Goal: Task Accomplishment & Management: Complete application form

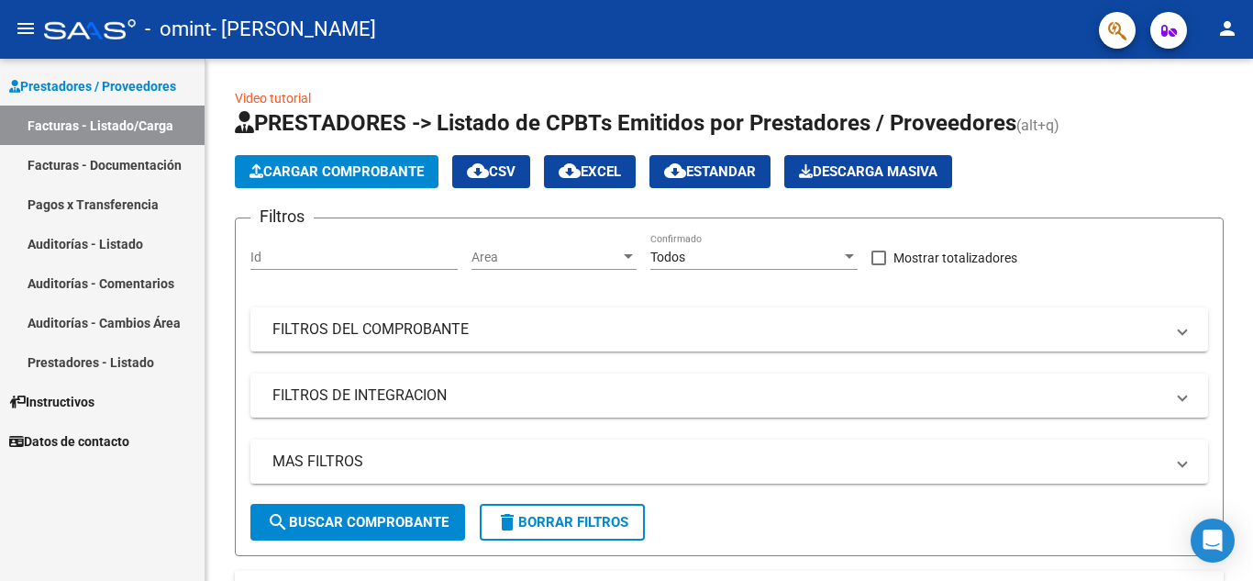
click at [118, 203] on link "Pagos x Transferencia" at bounding box center [102, 203] width 205 height 39
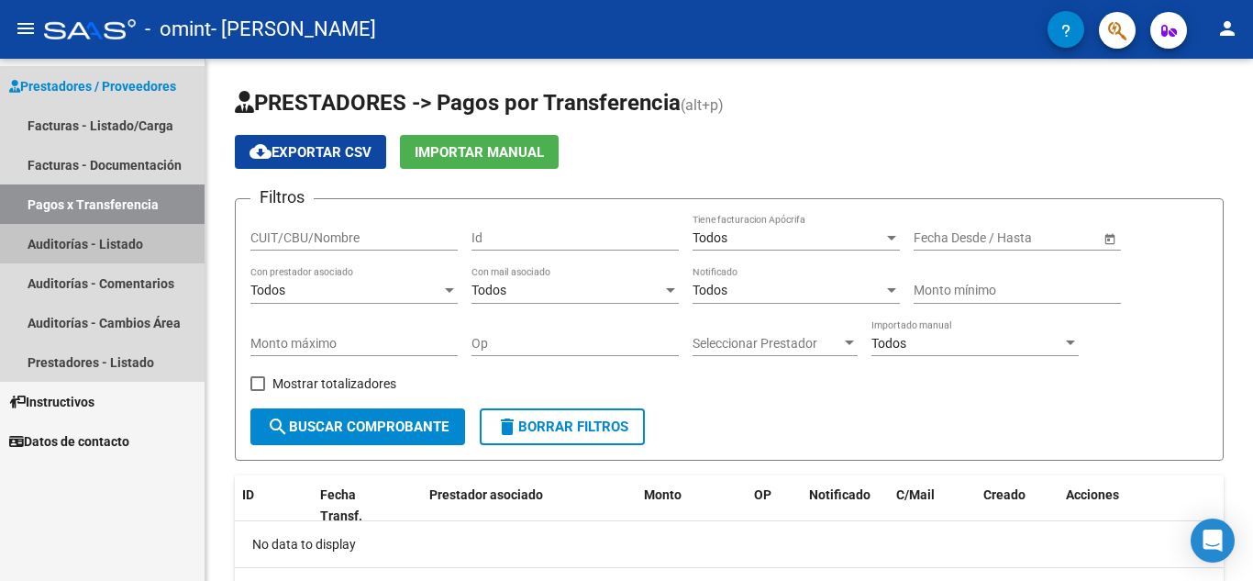
click at [135, 250] on link "Auditorías - Listado" at bounding box center [102, 243] width 205 height 39
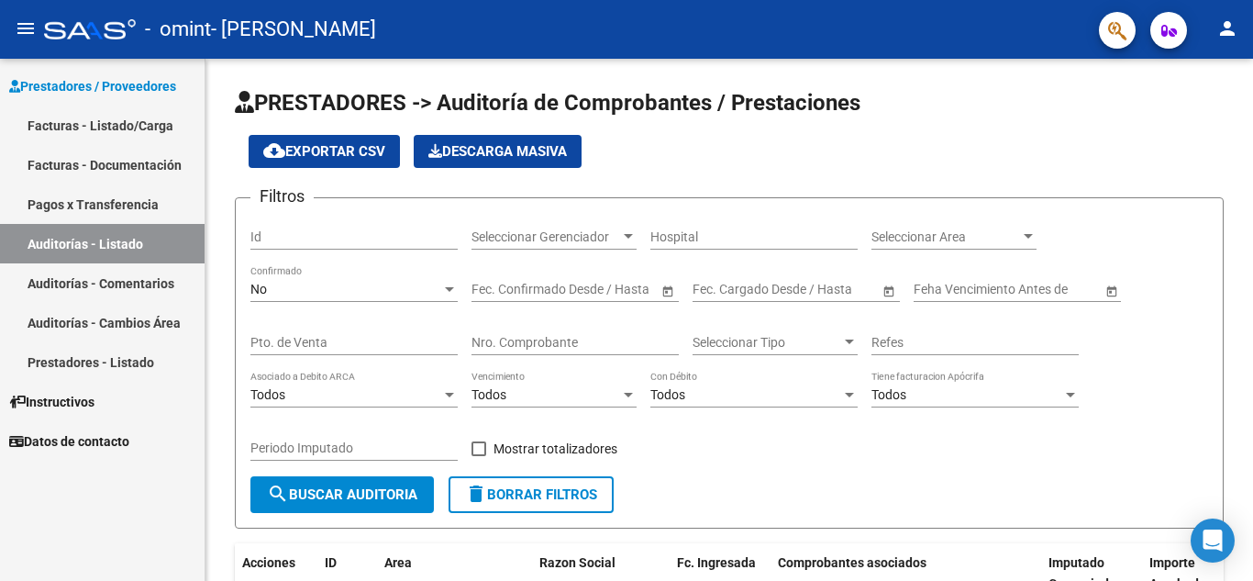
click at [137, 204] on link "Pagos x Transferencia" at bounding box center [102, 203] width 205 height 39
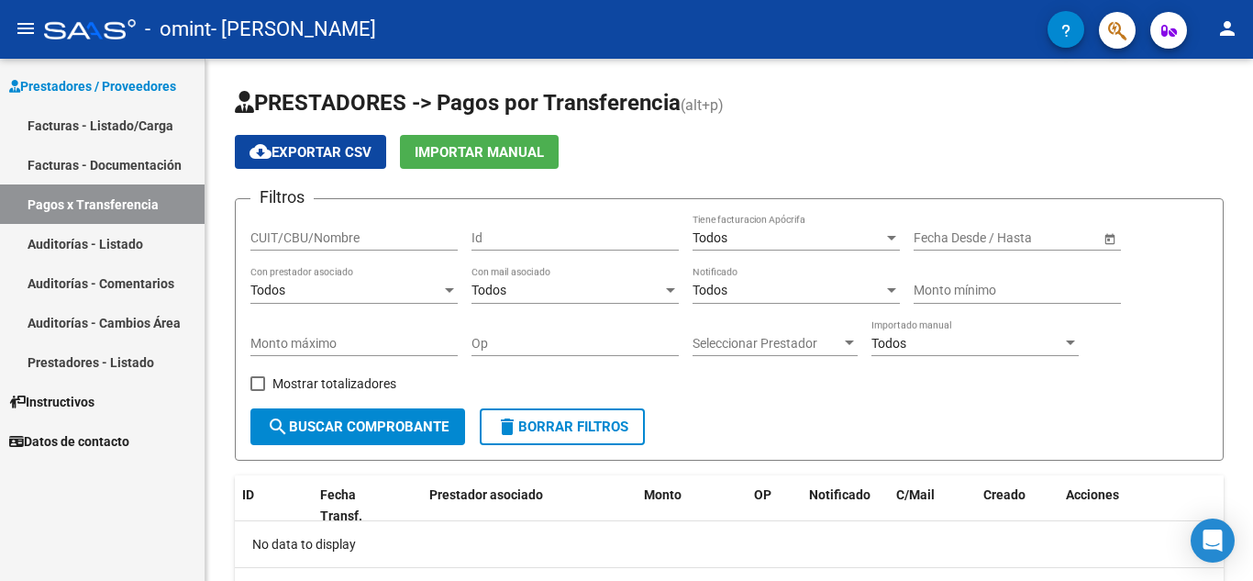
click at [131, 161] on link "Facturas - Documentación" at bounding box center [102, 164] width 205 height 39
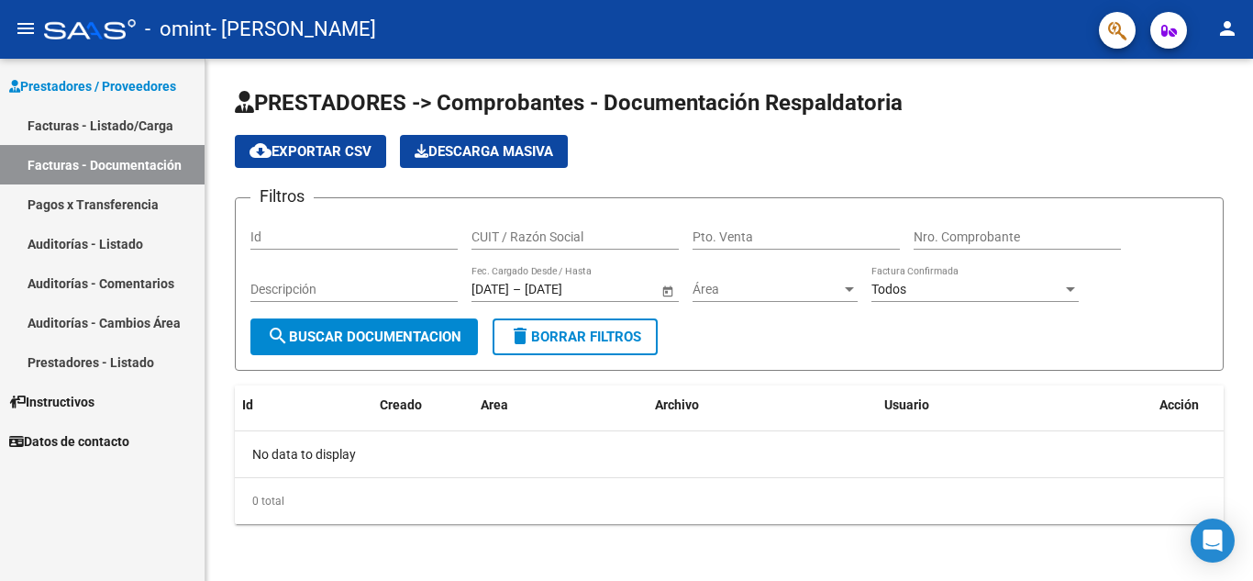
click at [122, 124] on link "Facturas - Listado/Carga" at bounding box center [102, 124] width 205 height 39
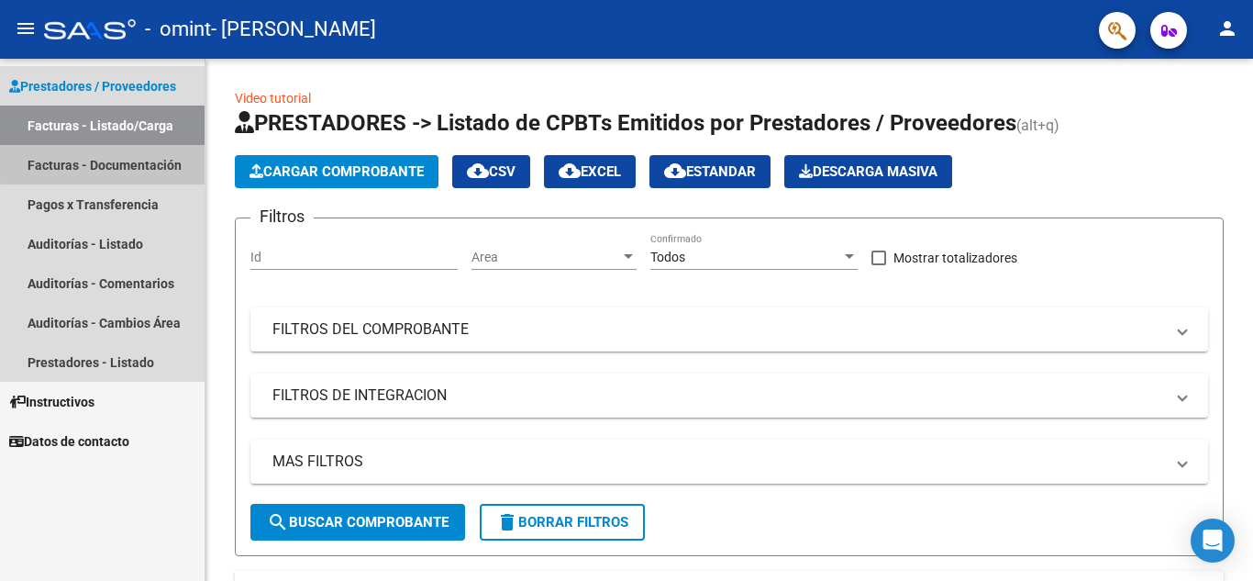
click at [118, 162] on link "Facturas - Documentación" at bounding box center [102, 164] width 205 height 39
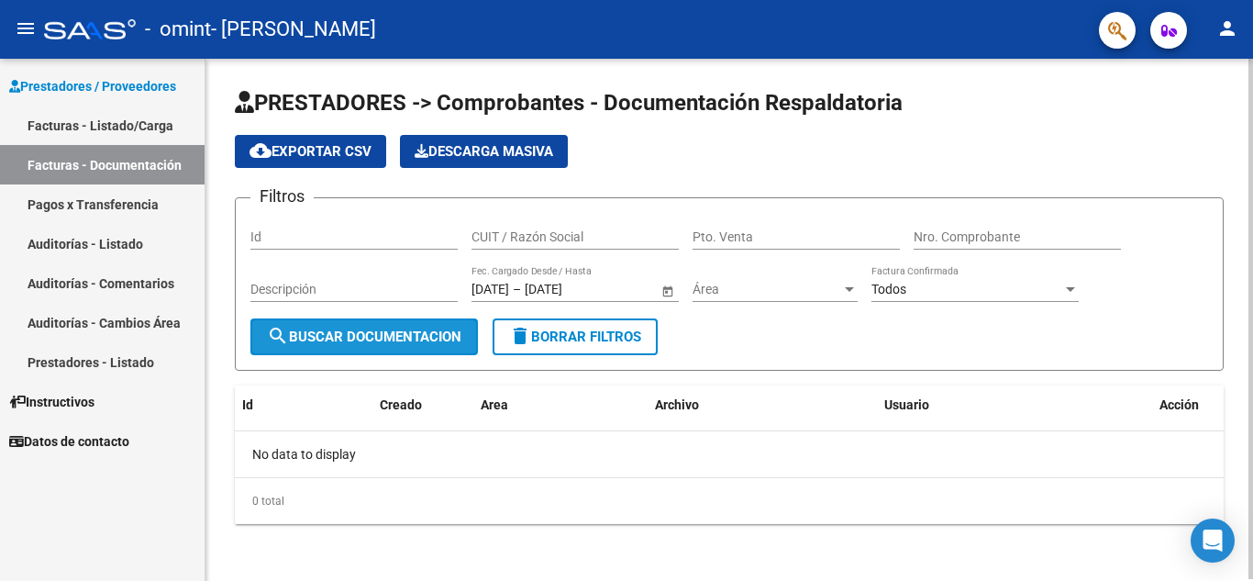
click at [425, 333] on span "search Buscar Documentacion" at bounding box center [364, 336] width 194 height 17
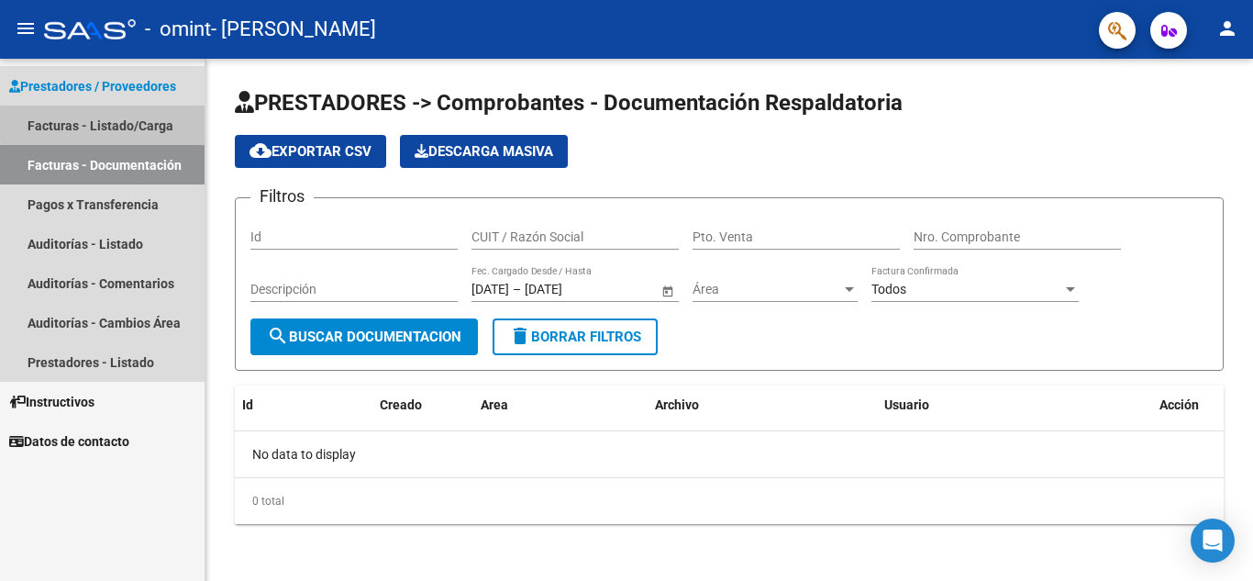
click at [160, 124] on link "Facturas - Listado/Carga" at bounding box center [102, 124] width 205 height 39
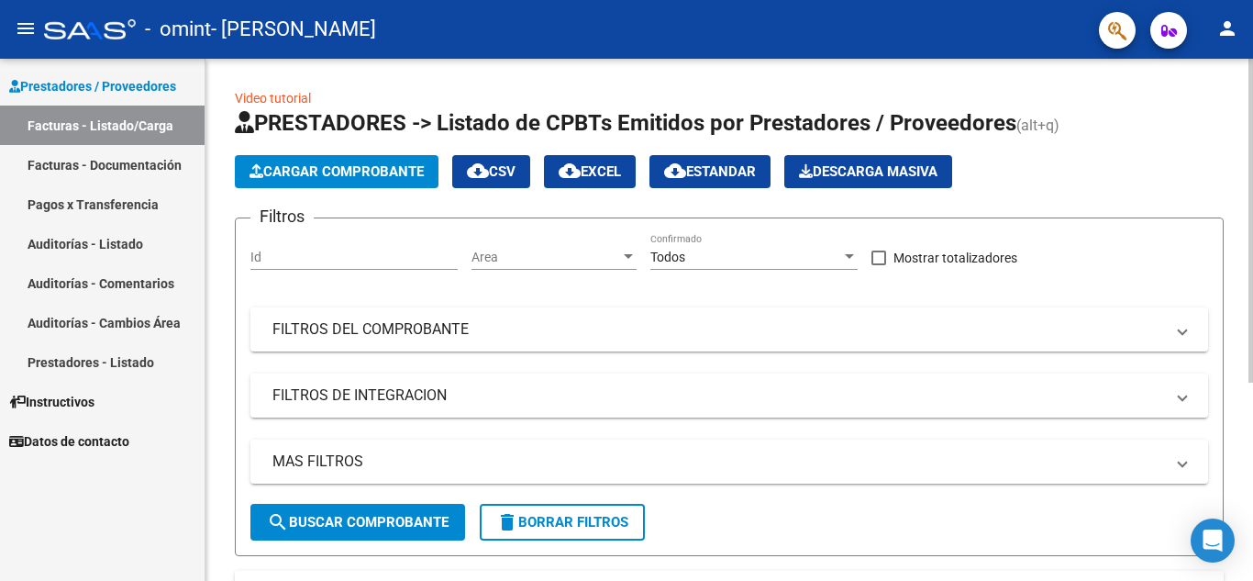
click at [1244, 560] on div "Video tutorial PRESTADORES -> Listado de CPBTs Emitidos por Prestadores / Prove…" at bounding box center [729, 472] width 1048 height 827
click at [1246, 549] on div "Video tutorial PRESTADORES -> Listado de CPBTs Emitidos por Prestadores / Prove…" at bounding box center [729, 472] width 1048 height 827
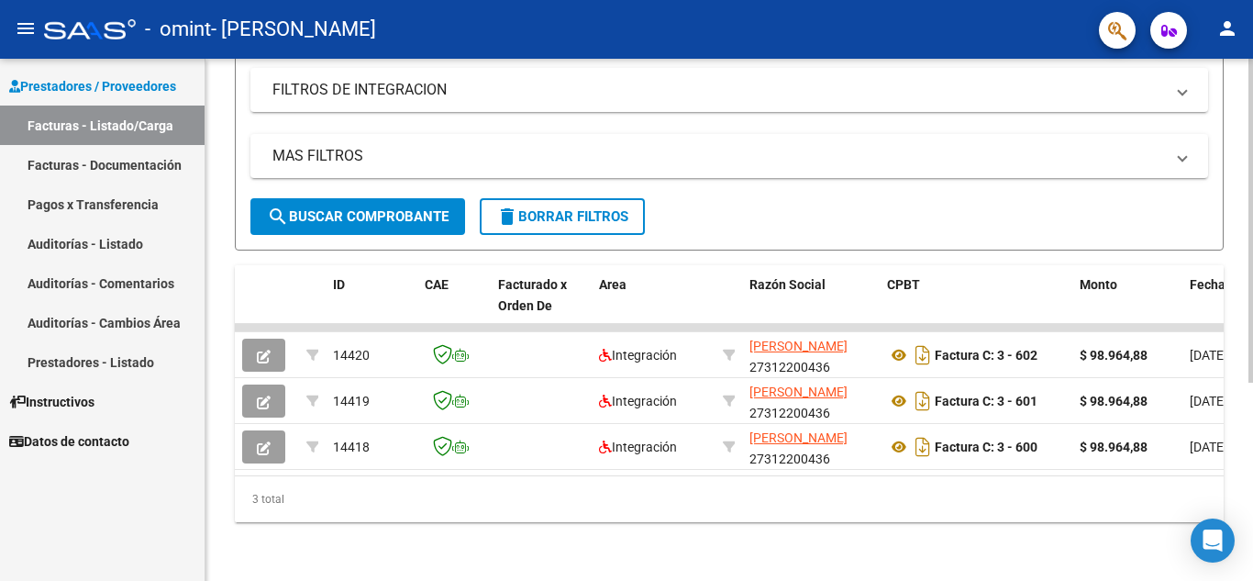
click at [1251, 540] on div at bounding box center [1250, 320] width 5 height 522
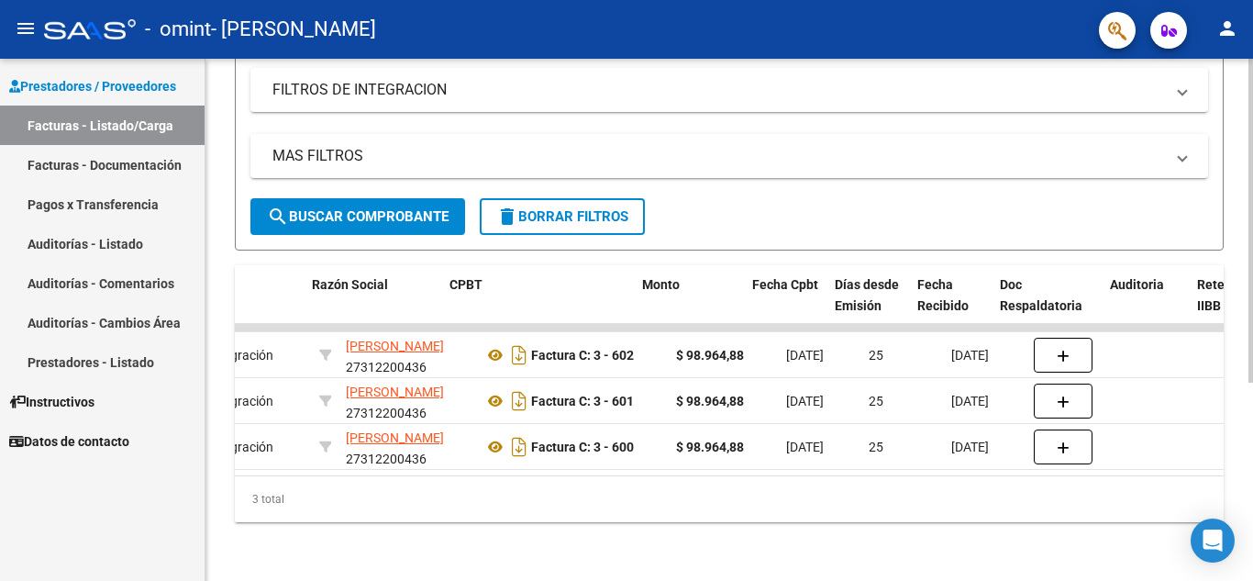
scroll to position [0, 440]
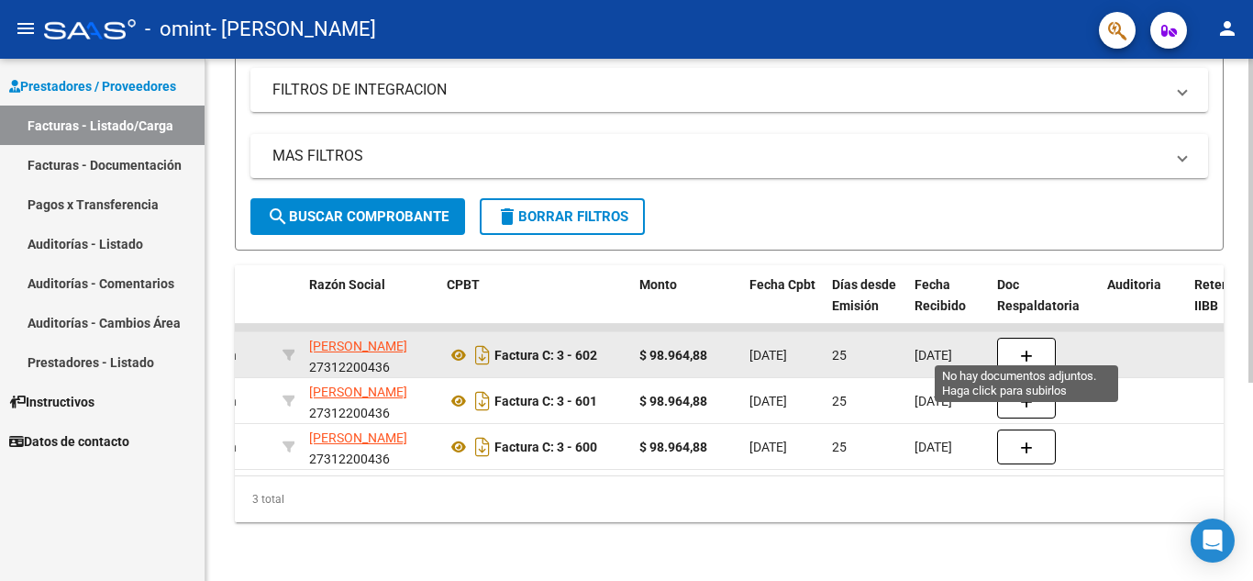
click at [1023, 350] on button "button" at bounding box center [1026, 355] width 59 height 35
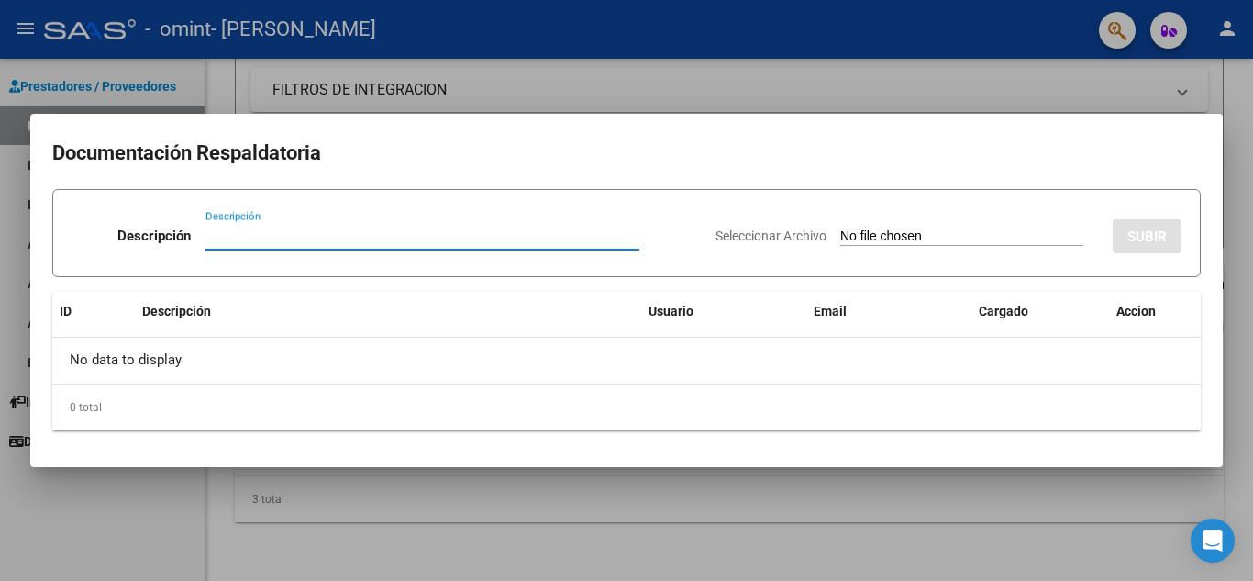
click at [957, 232] on input "Seleccionar Archivo" at bounding box center [961, 236] width 243 height 17
type input "C:\fakepath\asistencia [PERSON_NAME].pdf"
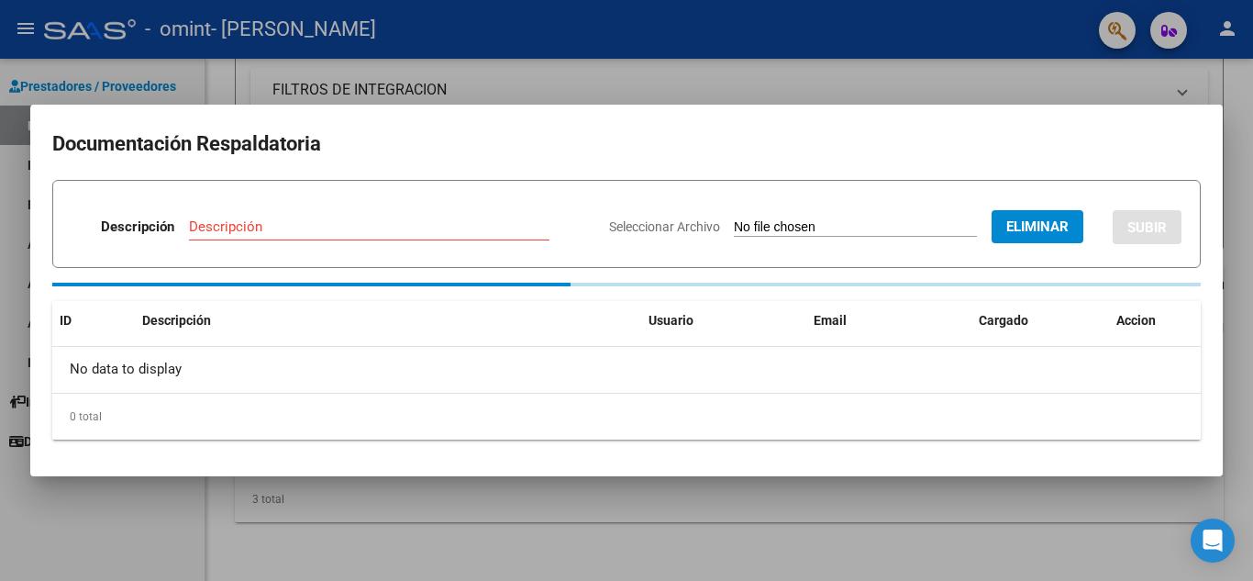
click at [380, 227] on input "Descripción" at bounding box center [369, 226] width 361 height 17
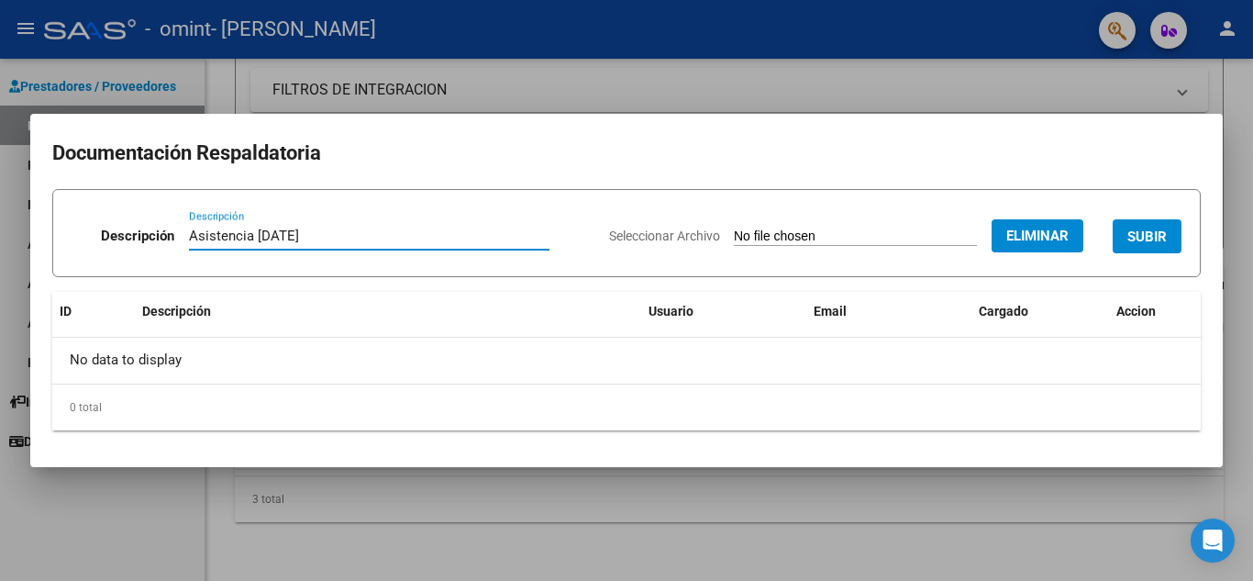
type input "Asistencia [DATE]"
click at [1141, 227] on button "SUBIR" at bounding box center [1147, 236] width 69 height 34
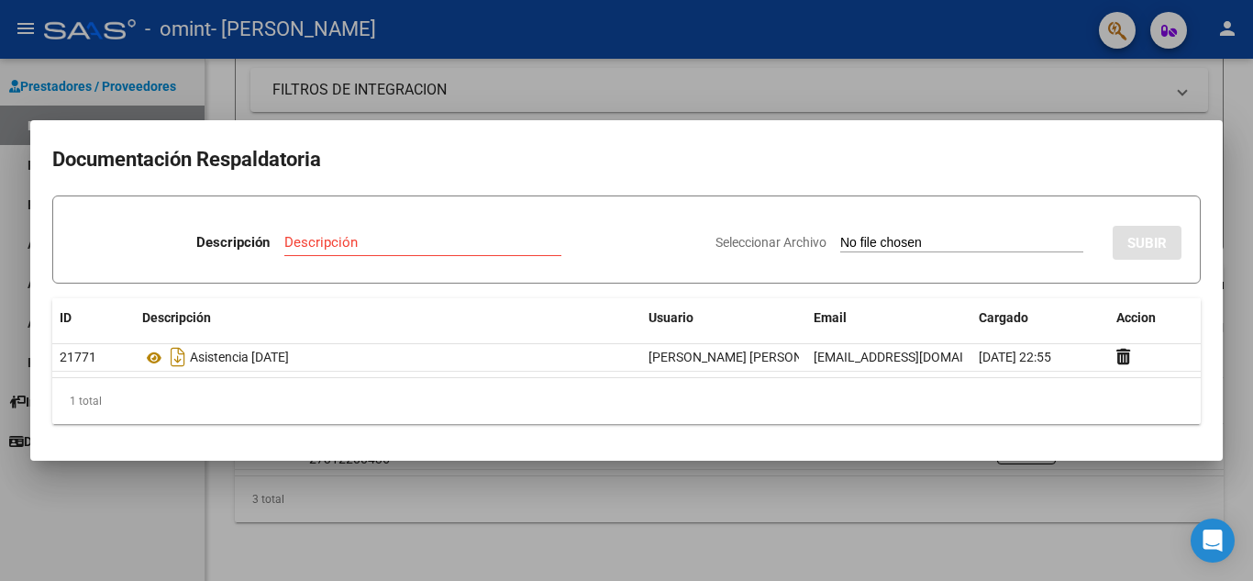
click at [875, 89] on div at bounding box center [626, 290] width 1253 height 581
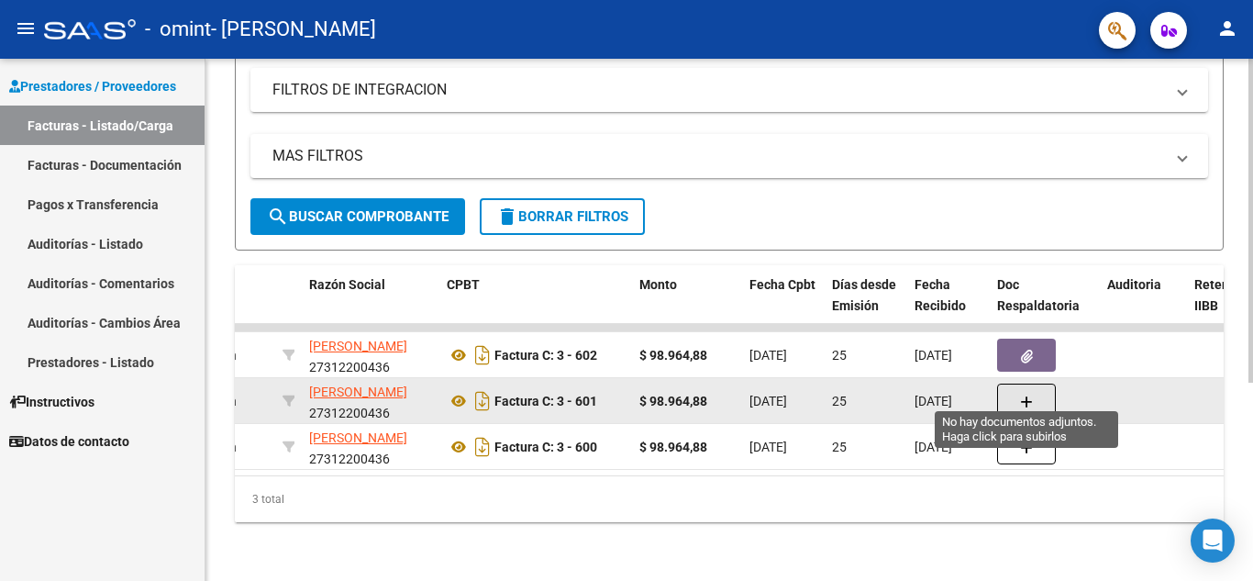
click at [1023, 395] on icon "button" at bounding box center [1026, 402] width 13 height 14
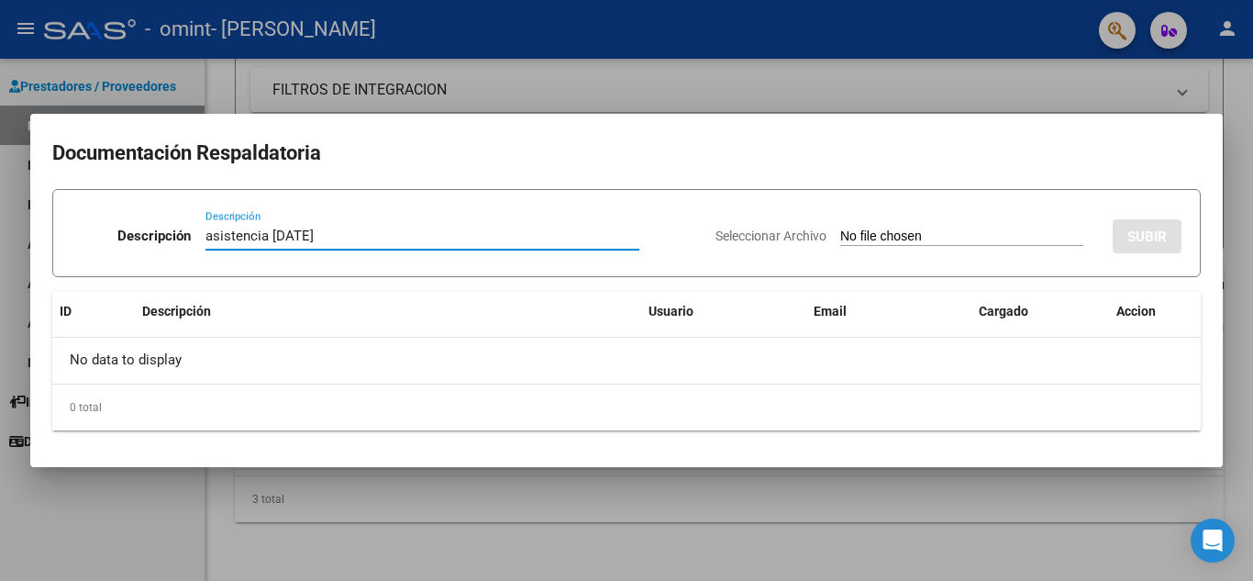
type input "asistencia [DATE]"
click at [930, 238] on input "Seleccionar Archivo" at bounding box center [961, 236] width 243 height 17
type input "C:\fakepath\asistencia [PERSON_NAME].pdf"
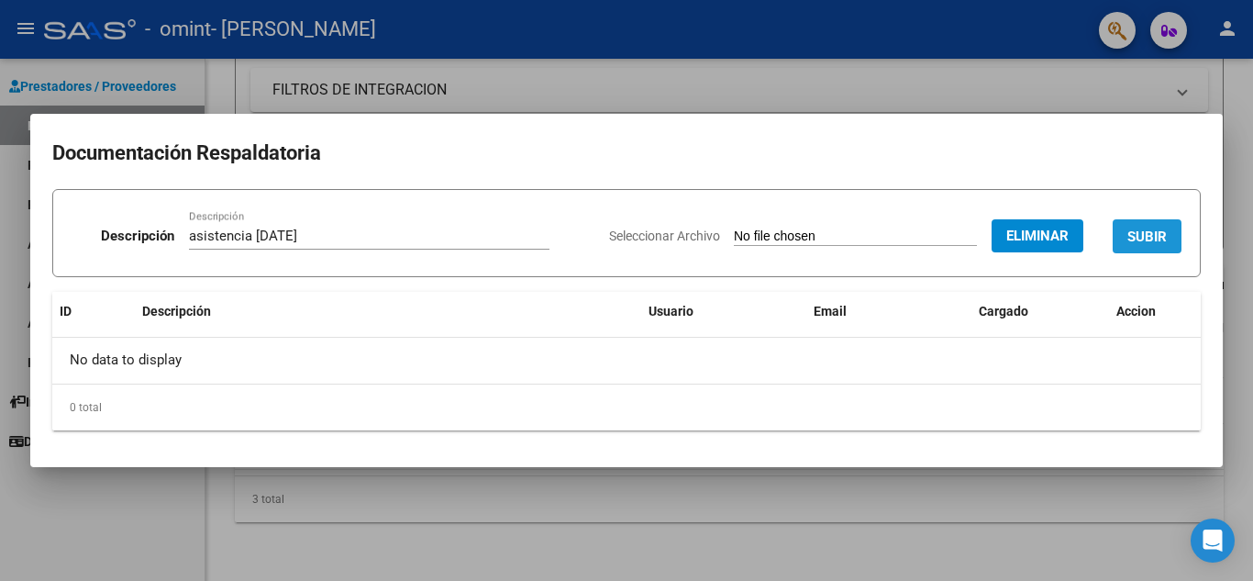
click at [1139, 236] on span "SUBIR" at bounding box center [1146, 236] width 39 height 17
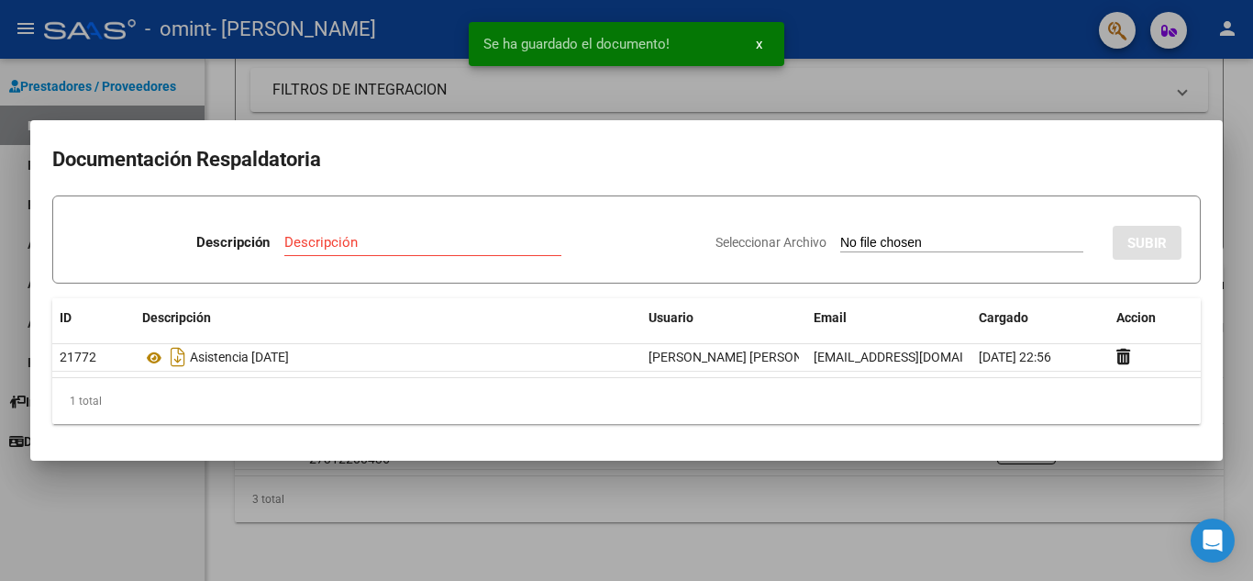
click at [1245, 113] on div at bounding box center [626, 290] width 1253 height 581
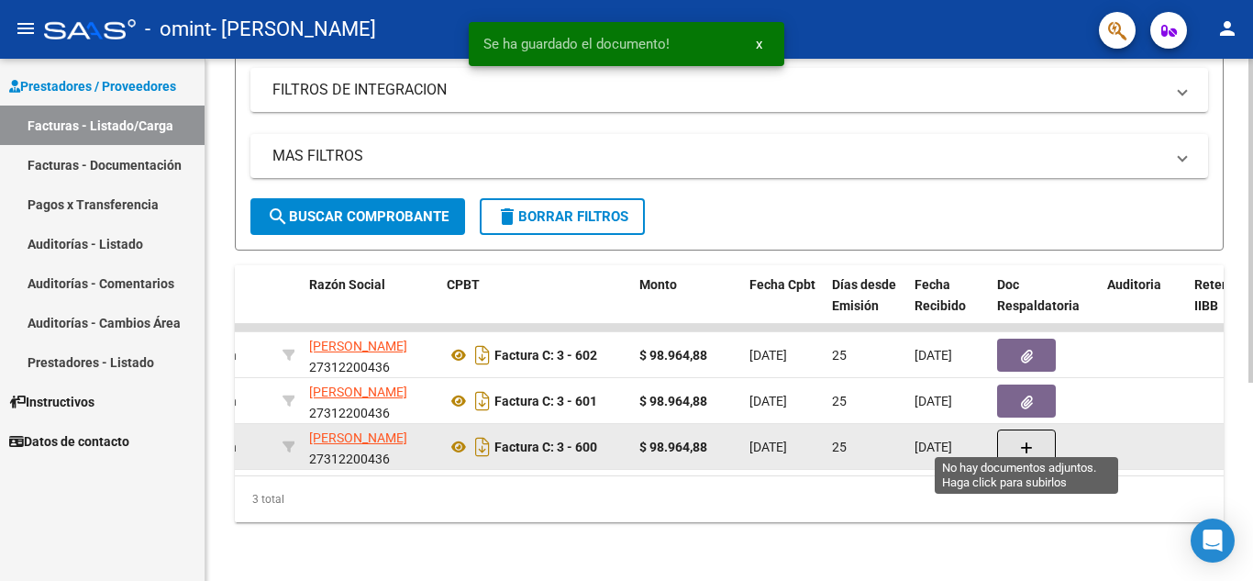
click at [1027, 441] on icon "button" at bounding box center [1026, 448] width 13 height 14
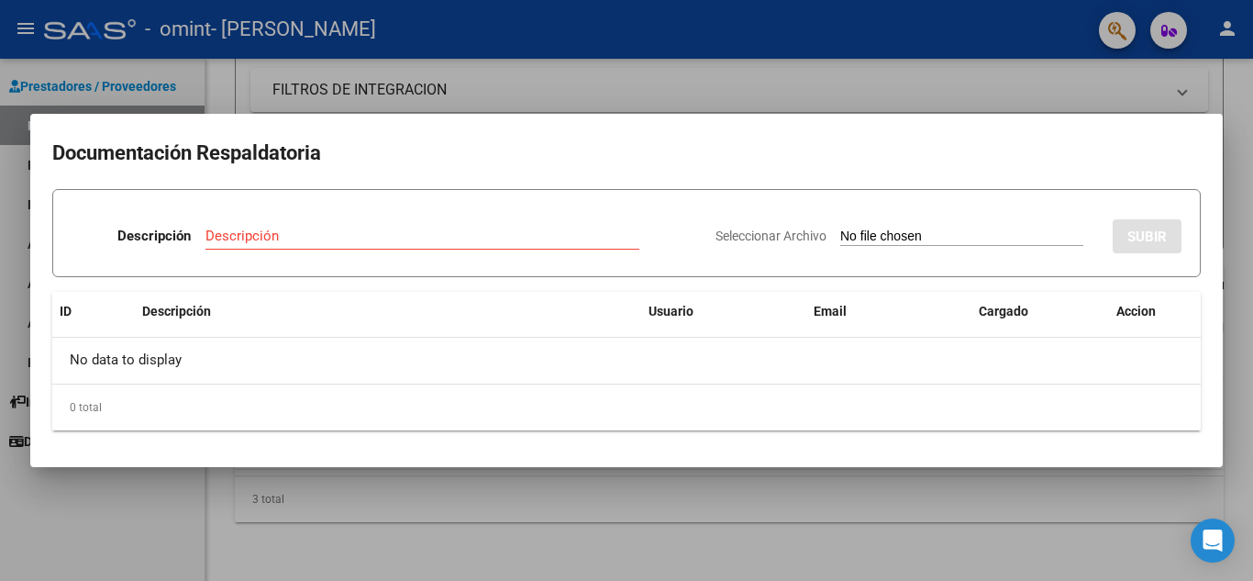
click at [1238, 281] on div at bounding box center [626, 290] width 1253 height 581
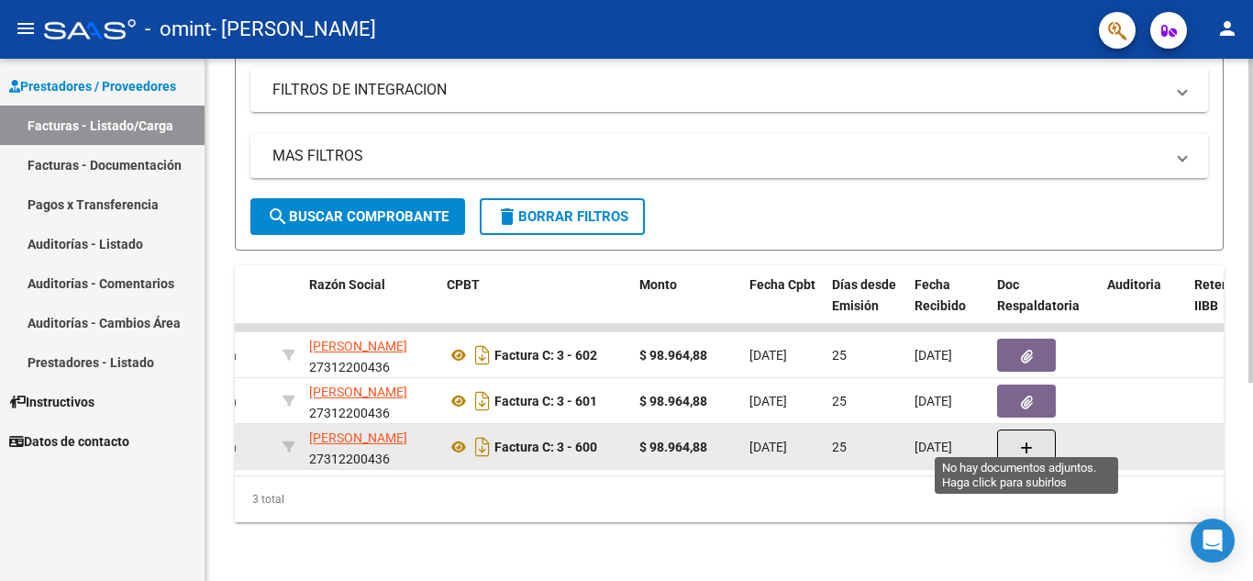
click at [1029, 441] on icon "button" at bounding box center [1026, 448] width 13 height 14
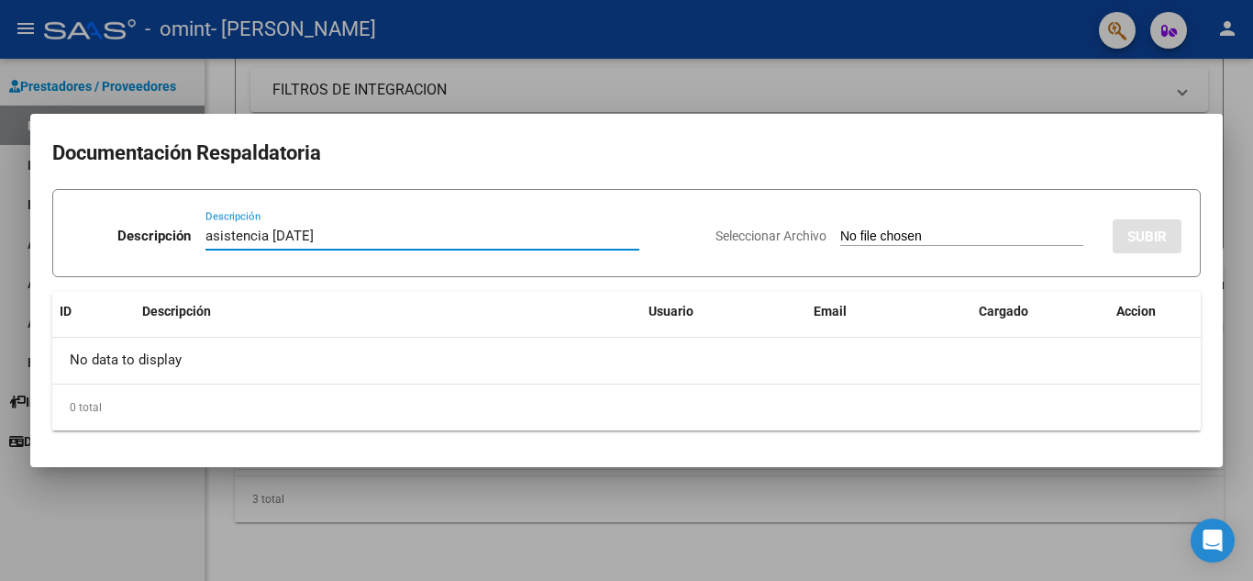
type input "asistencia [DATE]"
click at [958, 237] on input "Seleccionar Archivo" at bounding box center [961, 236] width 243 height 17
type input "C:\fakepath\[PERSON_NAME] asistencia.pdf"
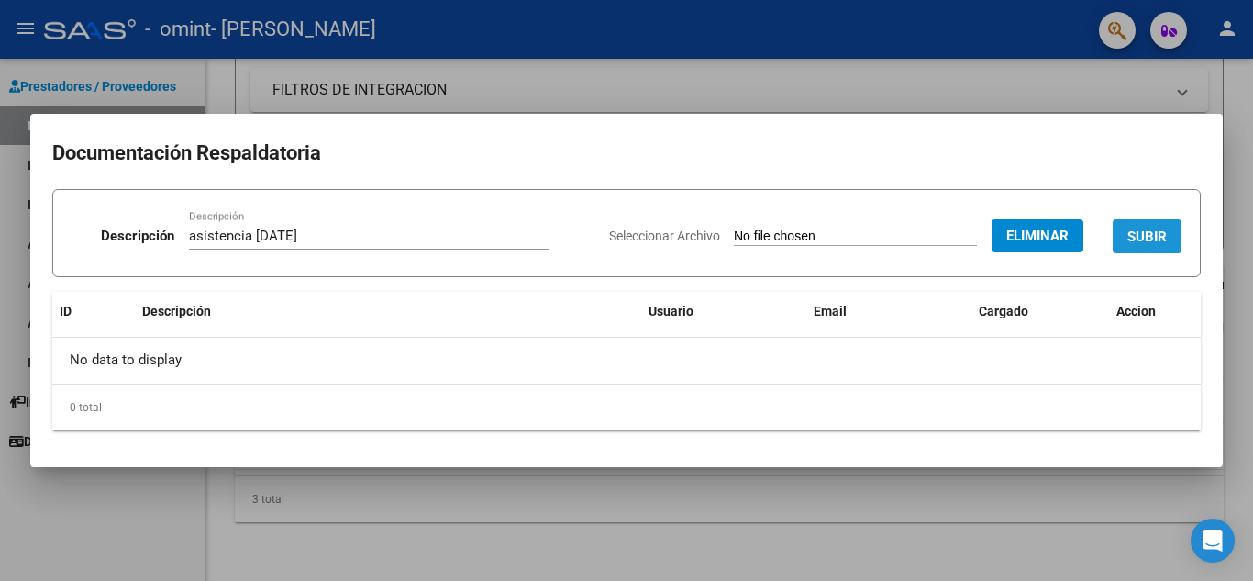
click at [1136, 241] on span "SUBIR" at bounding box center [1146, 236] width 39 height 17
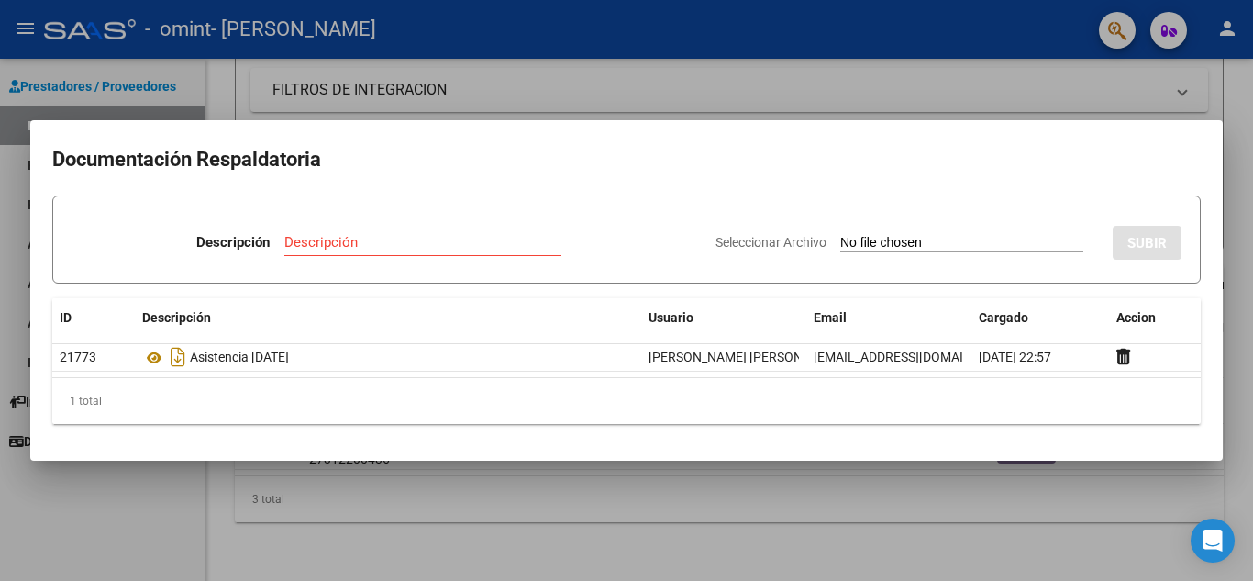
click at [1245, 244] on div at bounding box center [626, 290] width 1253 height 581
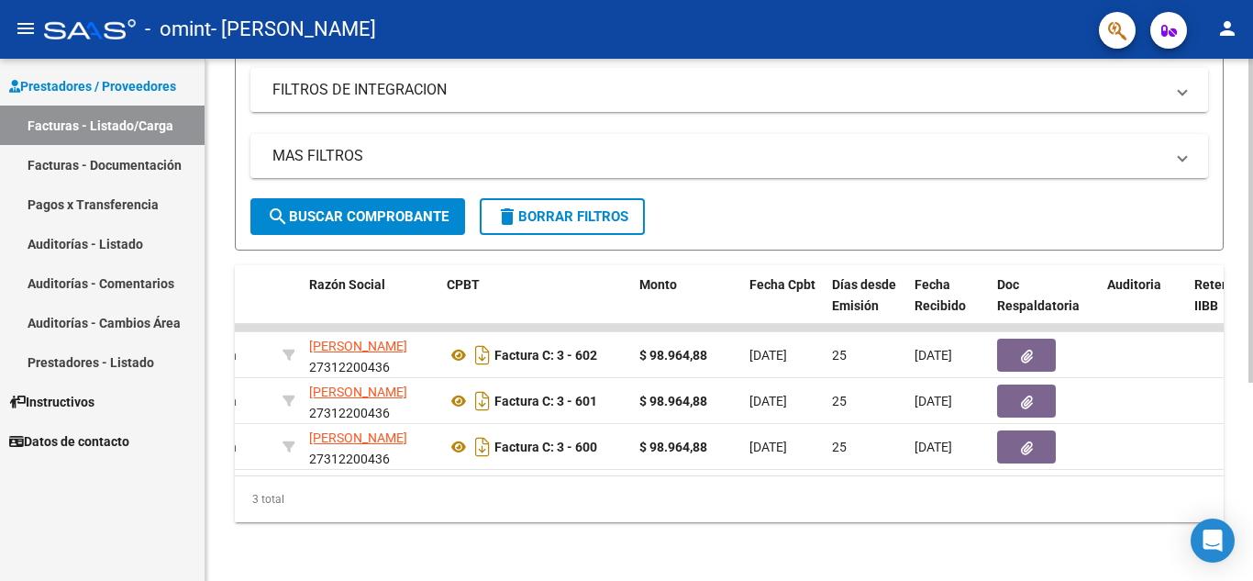
scroll to position [0, 0]
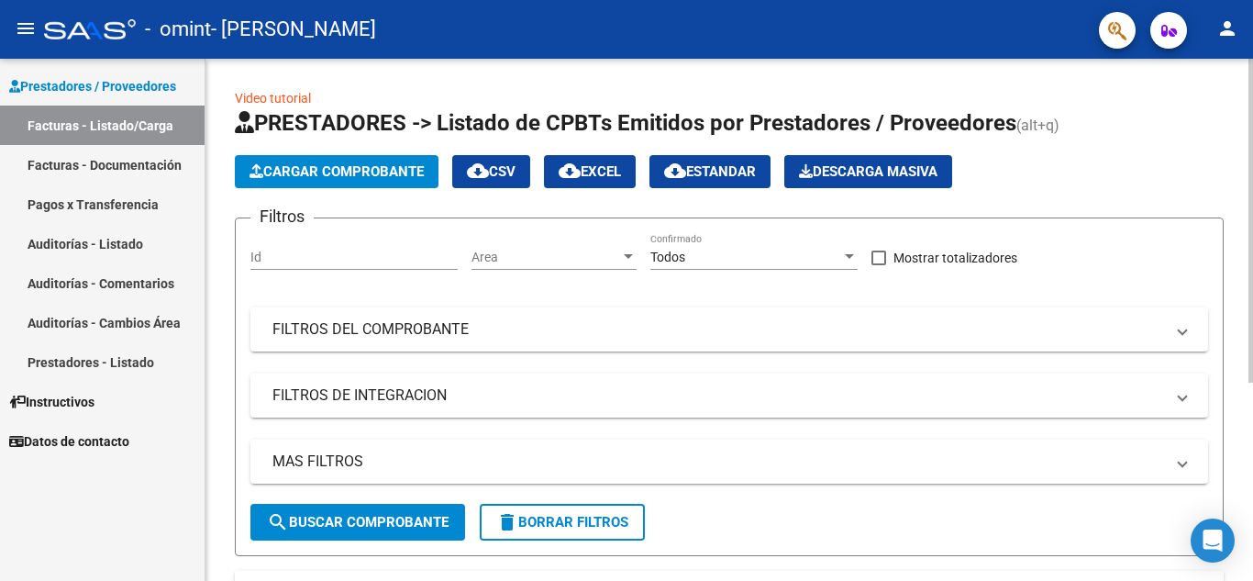
click at [1252, 63] on div at bounding box center [1250, 320] width 5 height 522
click at [1252, 63] on div at bounding box center [1250, 221] width 5 height 324
click at [373, 172] on span "Cargar Comprobante" at bounding box center [337, 171] width 174 height 17
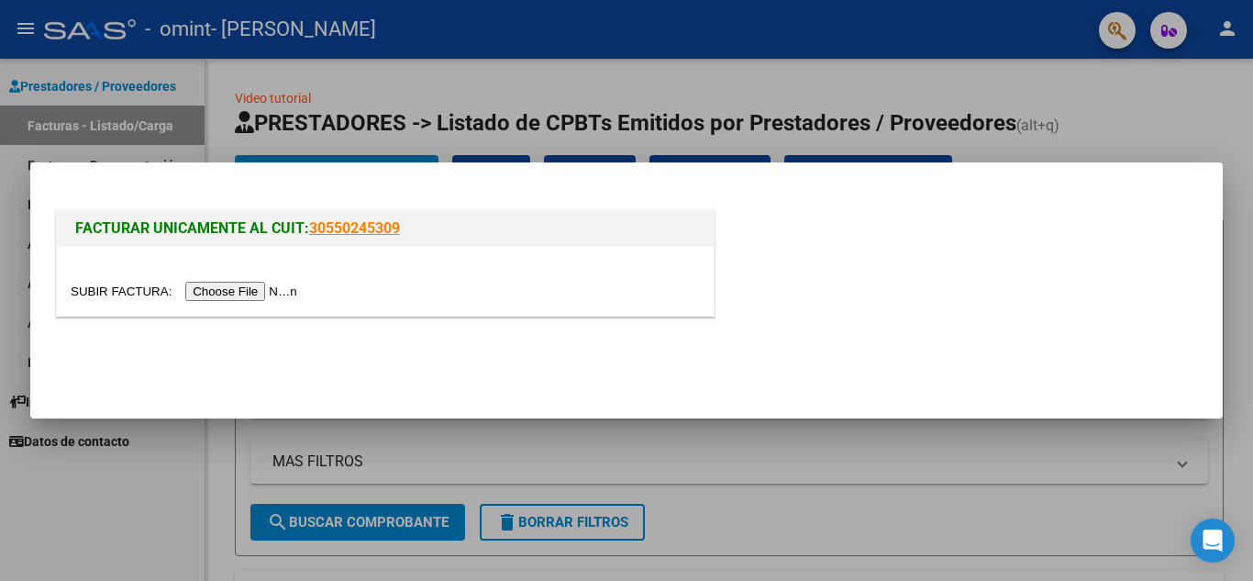
click at [277, 293] on input "file" at bounding box center [187, 291] width 232 height 19
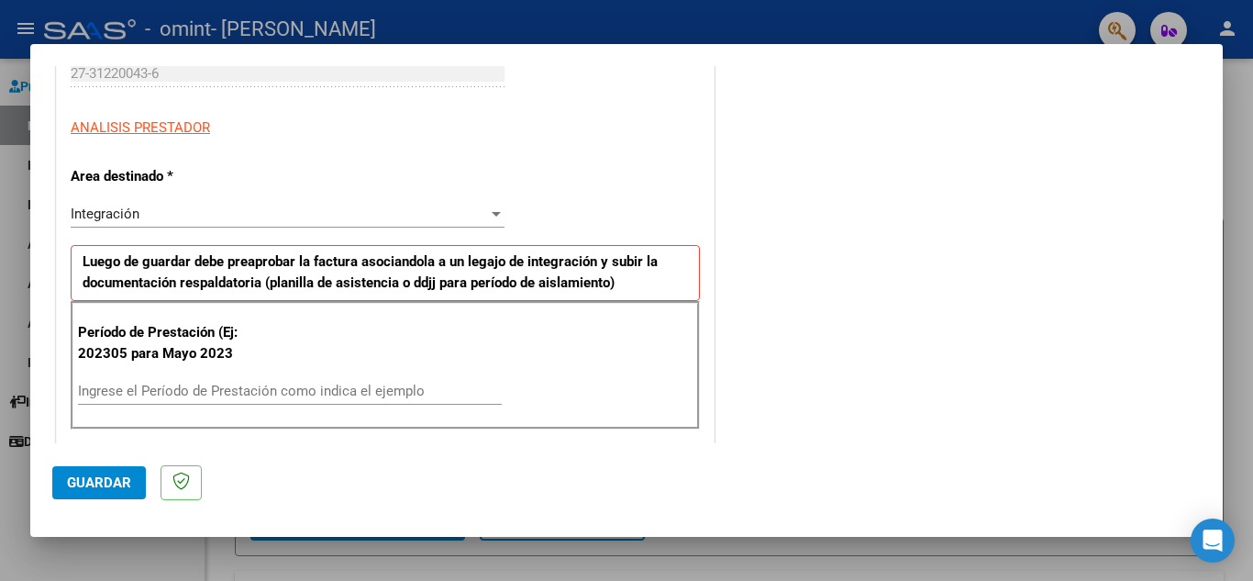
scroll to position [330, 0]
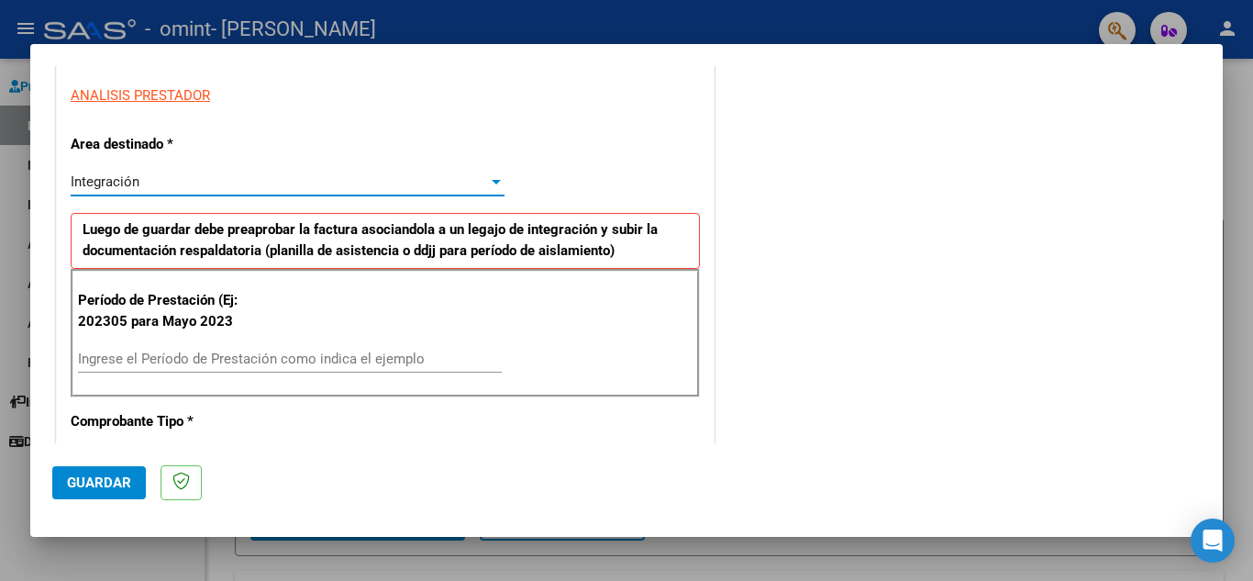
click at [492, 183] on div at bounding box center [496, 182] width 9 height 5
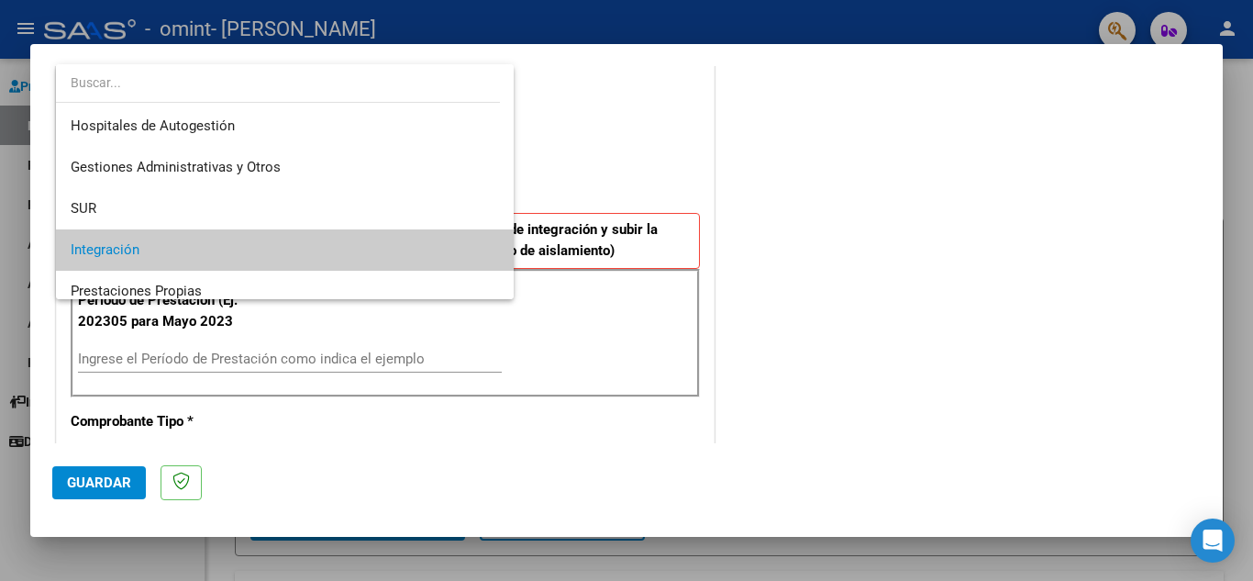
scroll to position [69, 0]
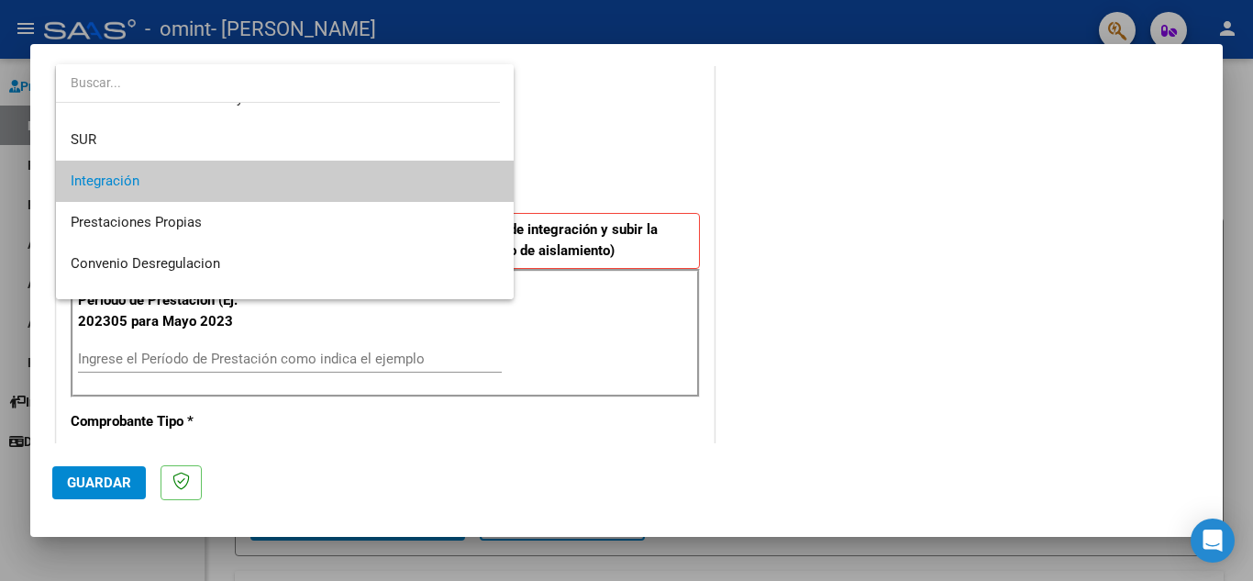
click at [430, 176] on span "Integración" at bounding box center [285, 181] width 428 height 41
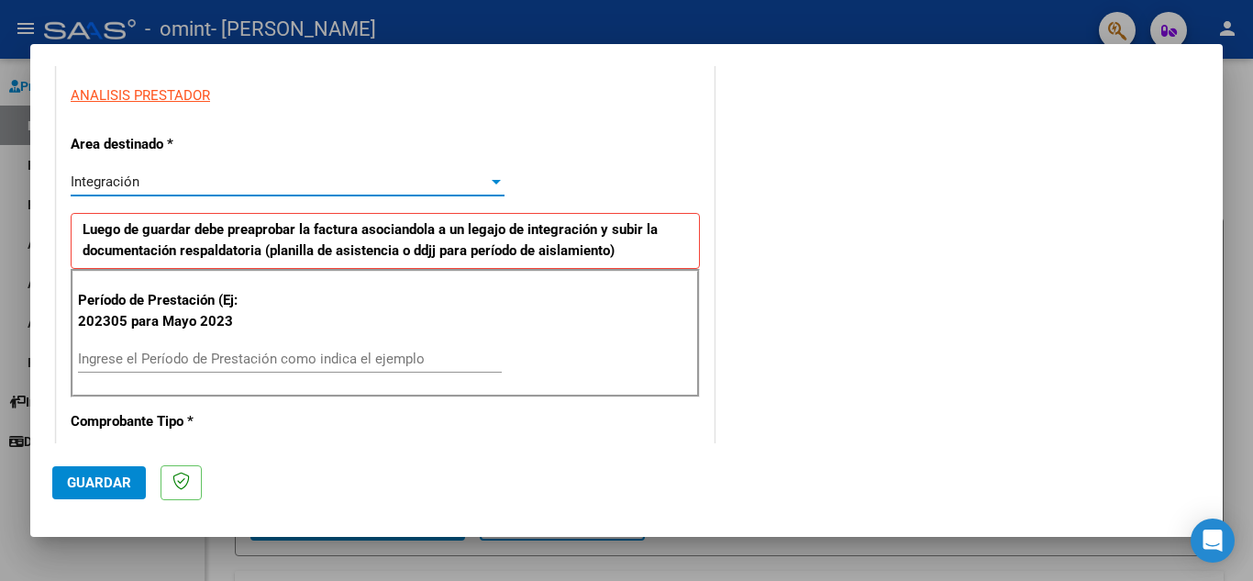
click at [494, 181] on div at bounding box center [496, 182] width 9 height 5
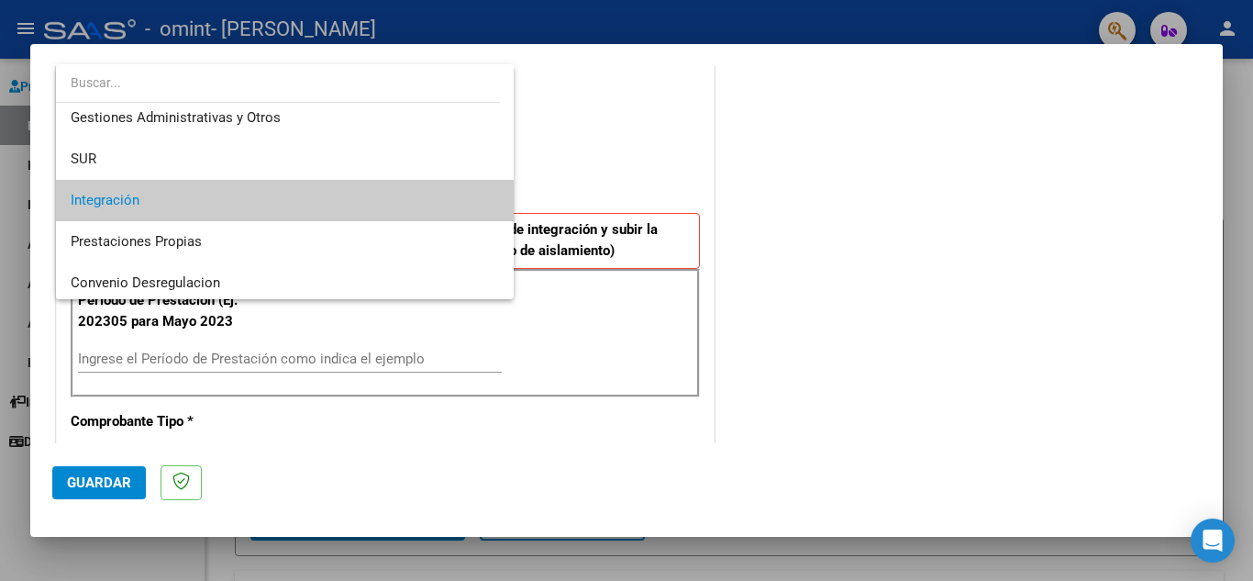
scroll to position [27, 0]
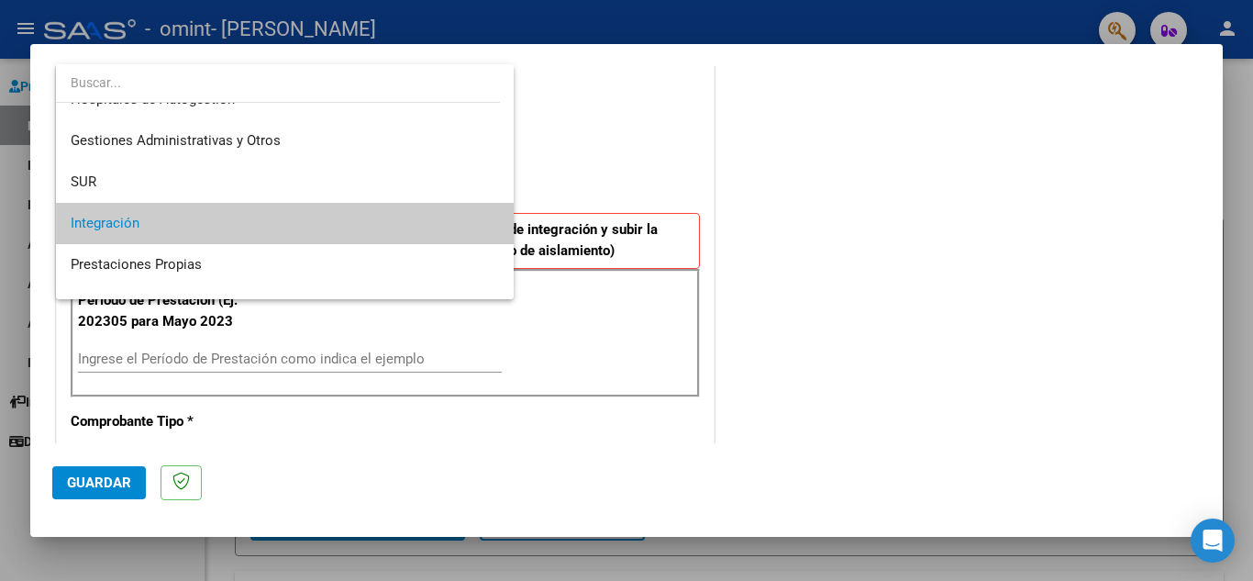
click at [256, 220] on span "Integración" at bounding box center [285, 223] width 428 height 41
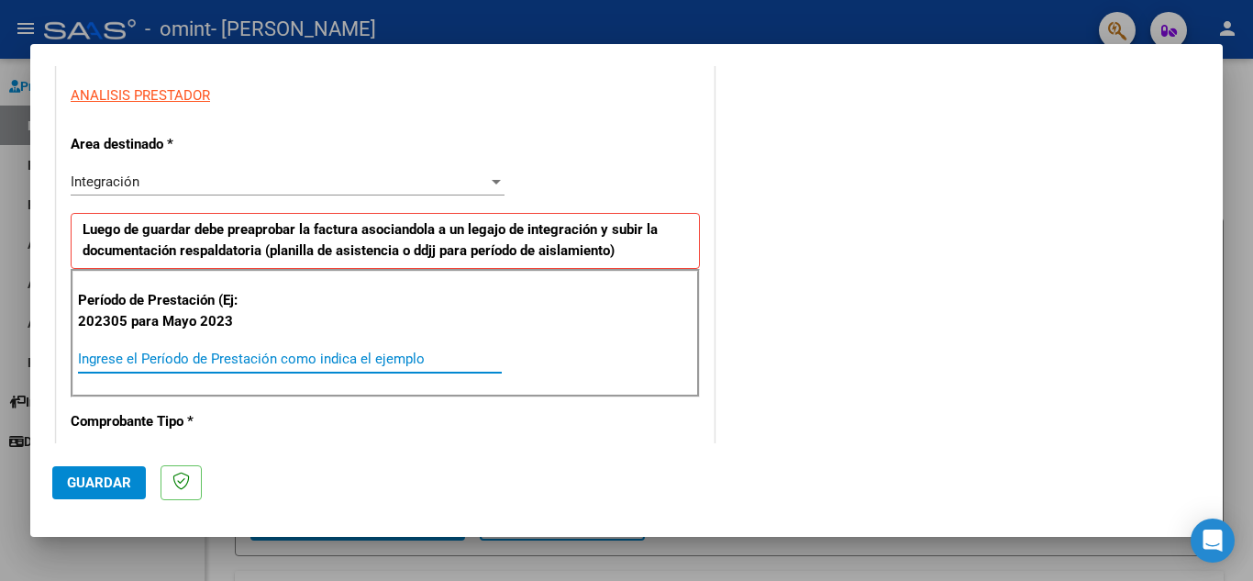
click at [227, 360] on input "Ingrese el Período de Prestación como indica el ejemplo" at bounding box center [290, 358] width 424 height 17
type input "202507"
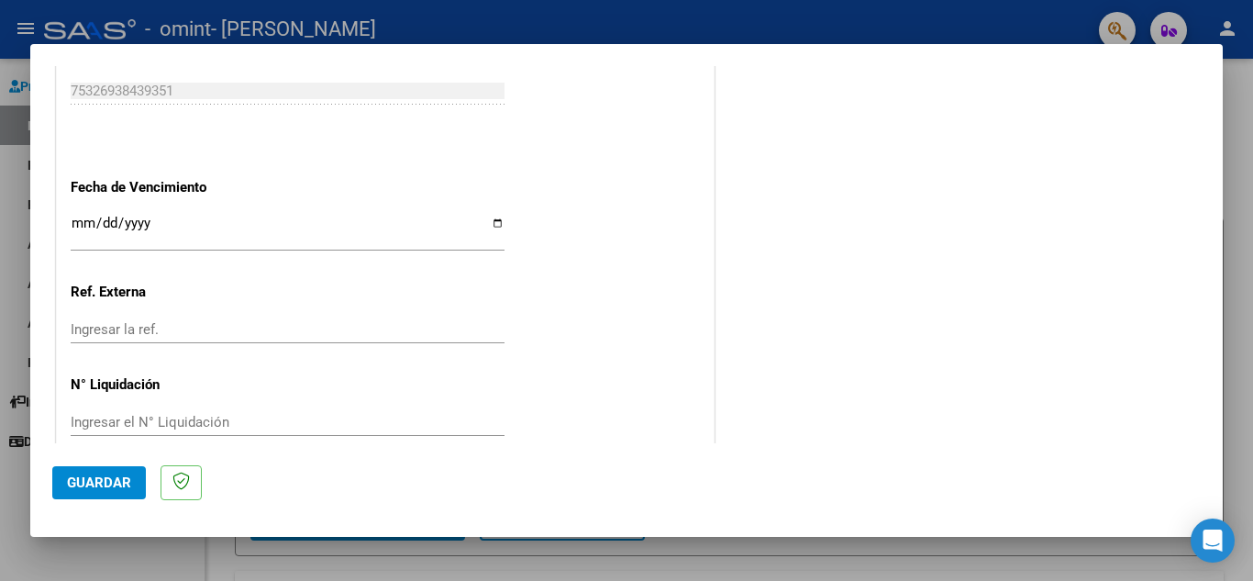
scroll to position [1203, 0]
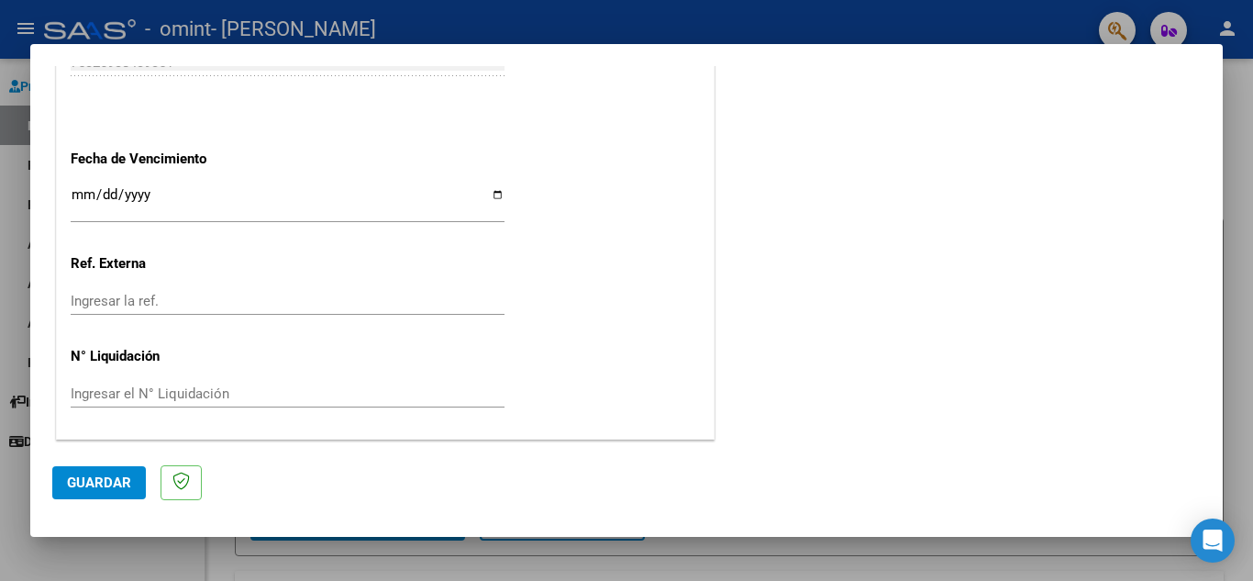
click at [80, 194] on input "Ingresar la fecha" at bounding box center [288, 201] width 434 height 29
type input "[DATE]"
click at [192, 291] on div "Ingresar la ref." at bounding box center [288, 301] width 434 height 28
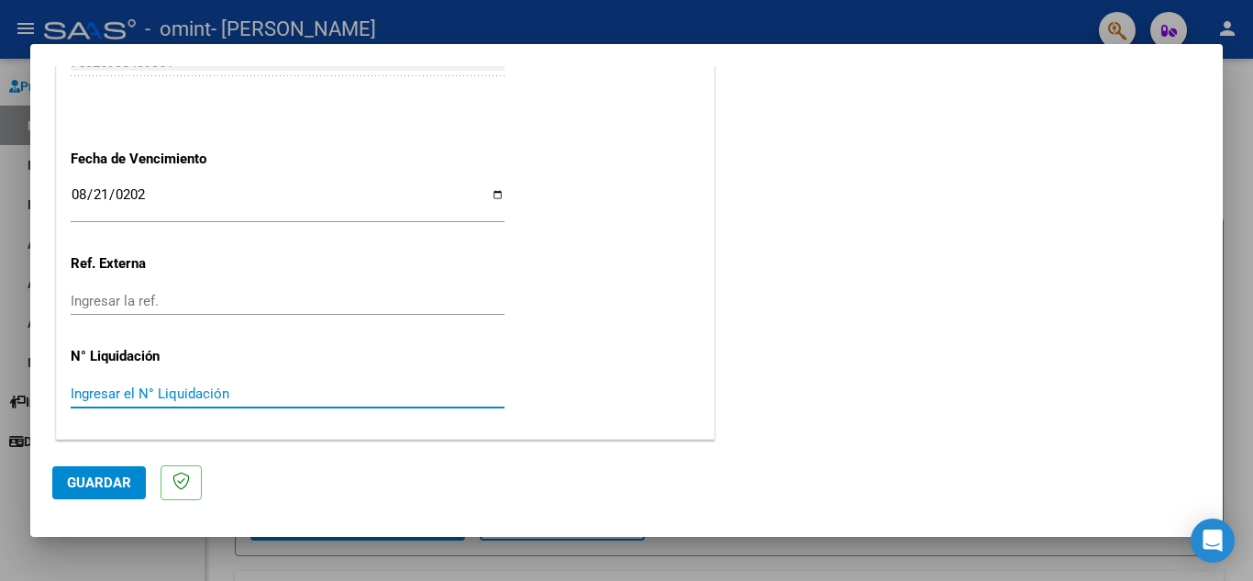
click at [214, 394] on input "Ingresar el N° Liquidación" at bounding box center [288, 393] width 434 height 17
click at [125, 483] on span "Guardar" at bounding box center [99, 482] width 64 height 17
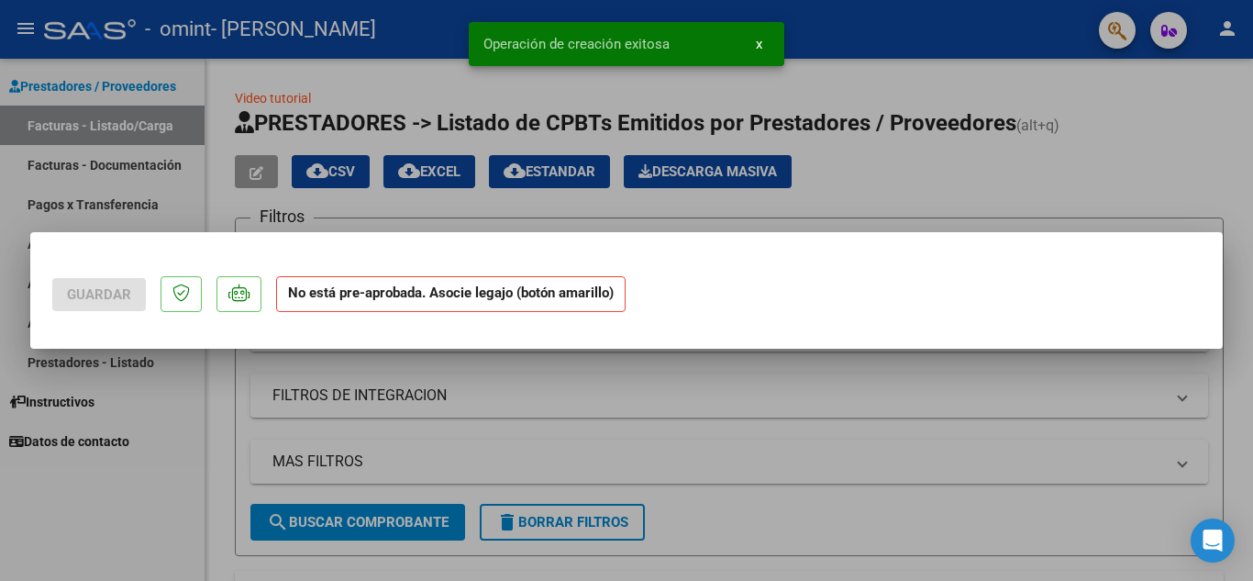
scroll to position [0, 0]
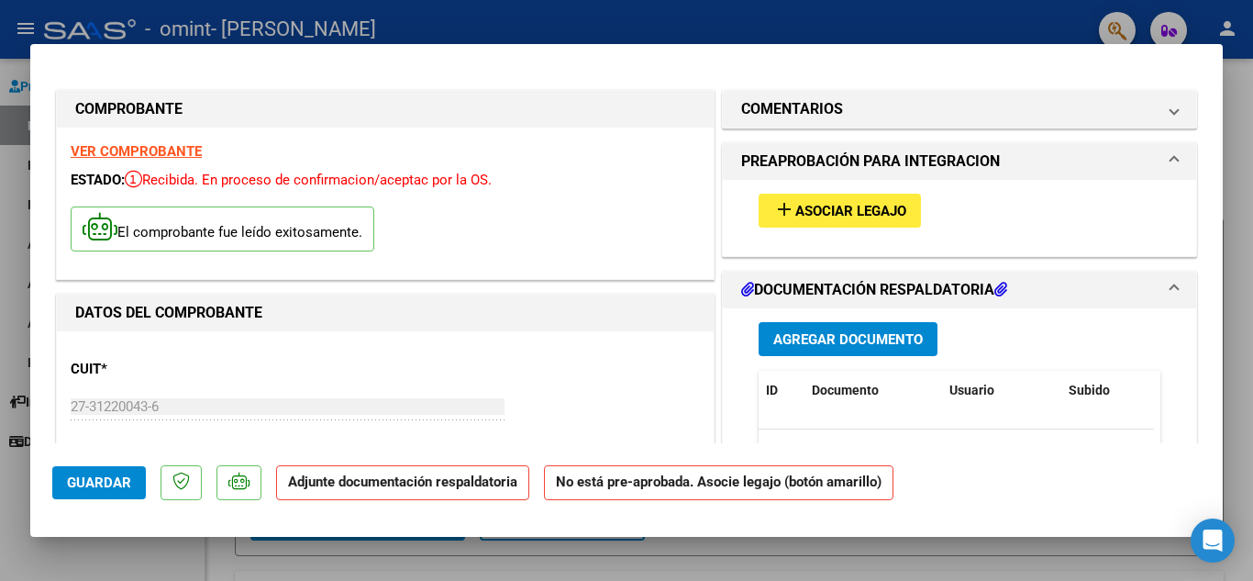
click at [860, 211] on span "Asociar Legajo" at bounding box center [850, 211] width 111 height 17
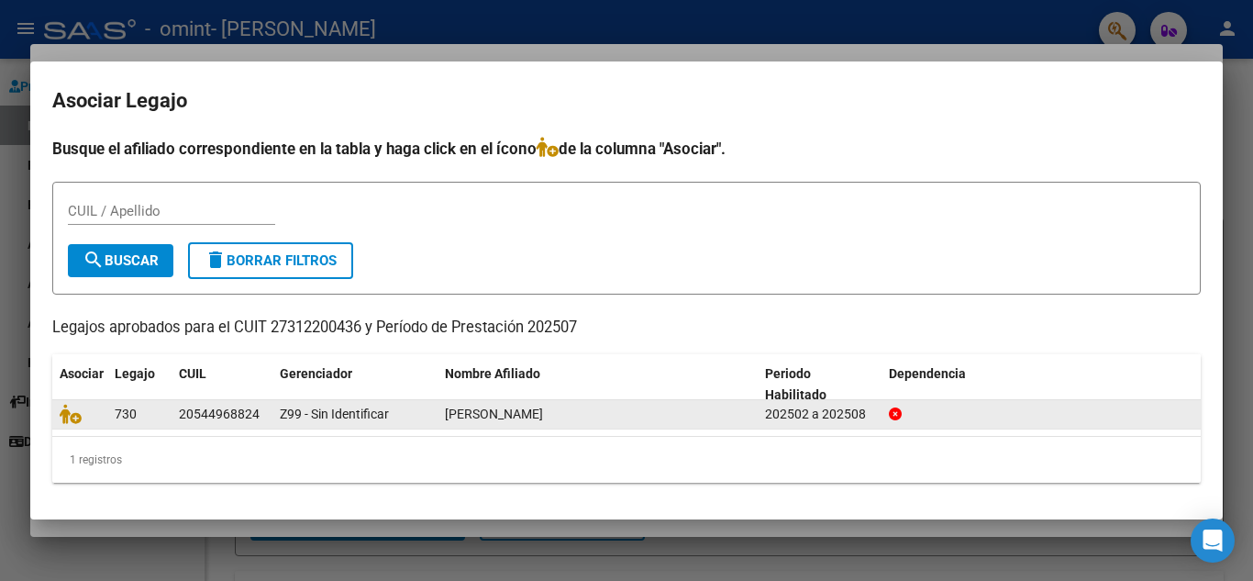
click at [160, 415] on div "730" at bounding box center [140, 414] width 50 height 21
click at [68, 410] on icon at bounding box center [71, 414] width 22 height 20
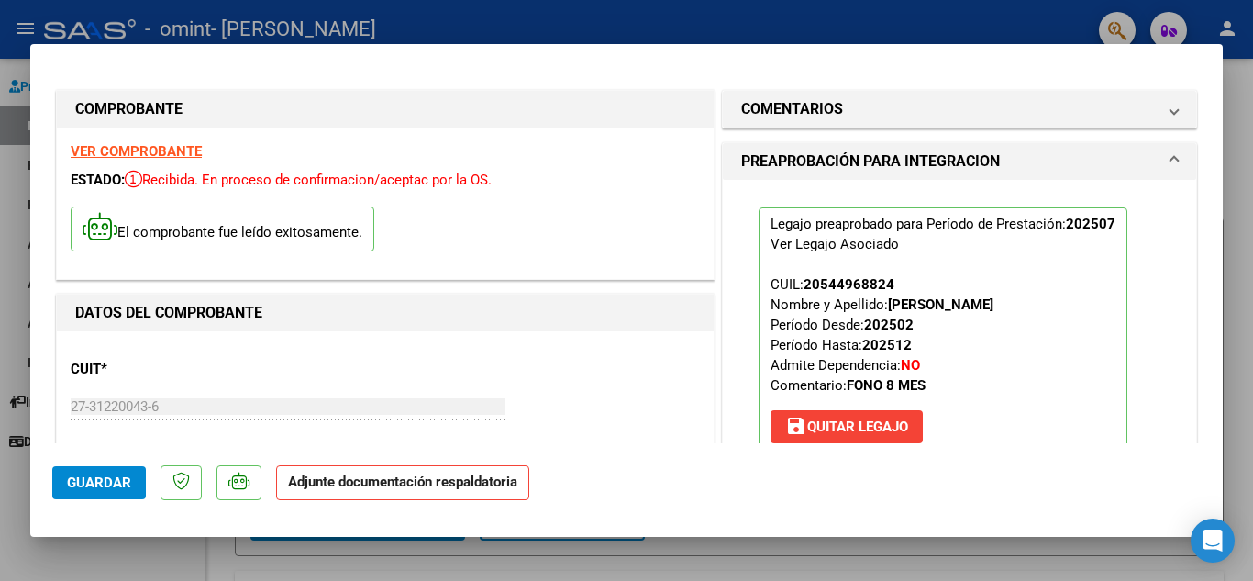
click at [328, 481] on strong "Adjunte documentación respaldatoria" at bounding box center [402, 481] width 229 height 17
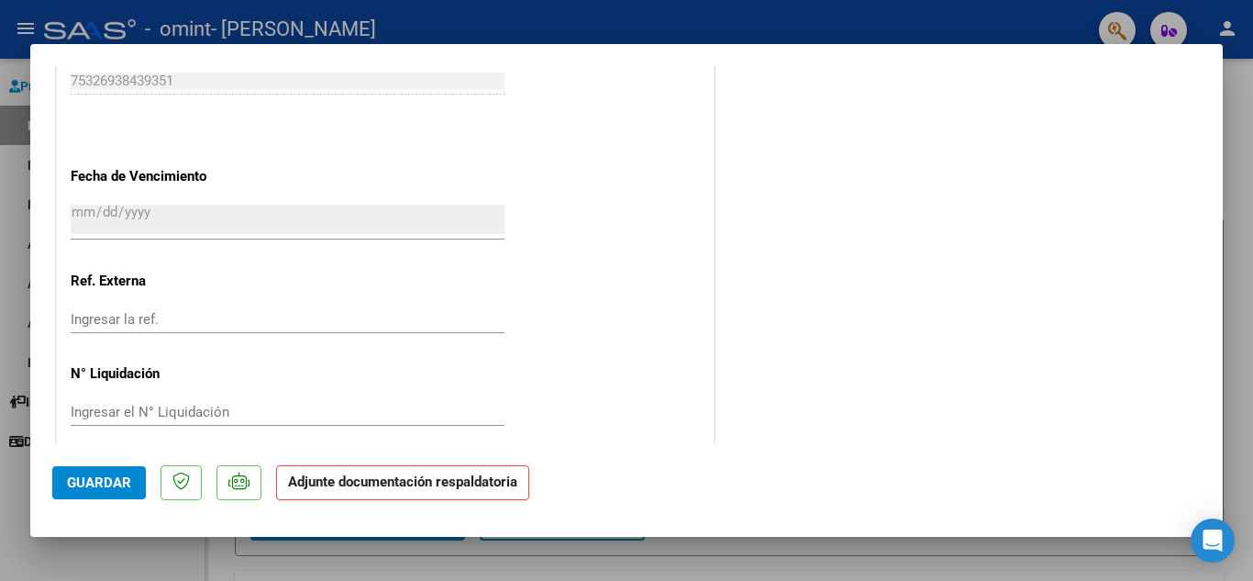
scroll to position [1265, 0]
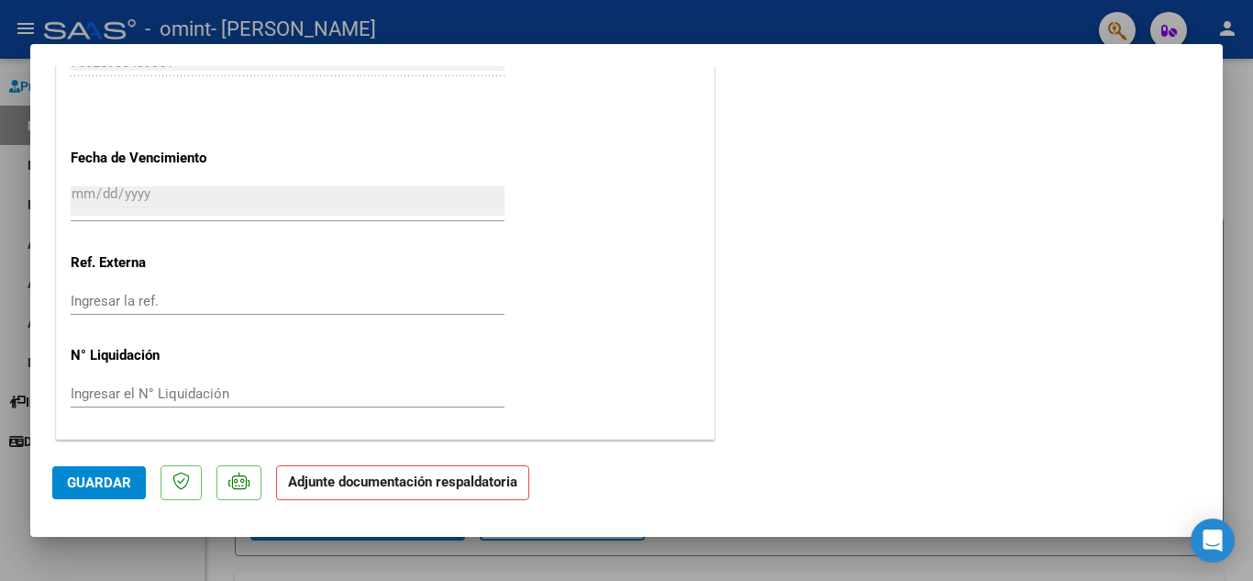
click at [132, 491] on button "Guardar" at bounding box center [99, 482] width 94 height 33
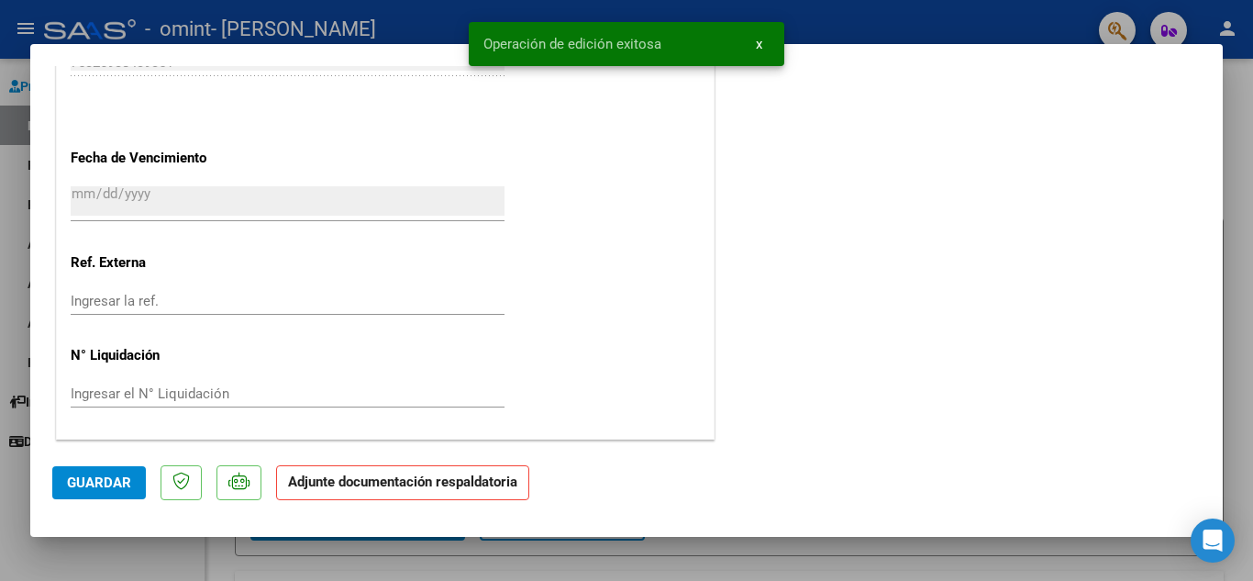
click at [335, 474] on strong "Adjunte documentación respaldatoria" at bounding box center [402, 481] width 229 height 17
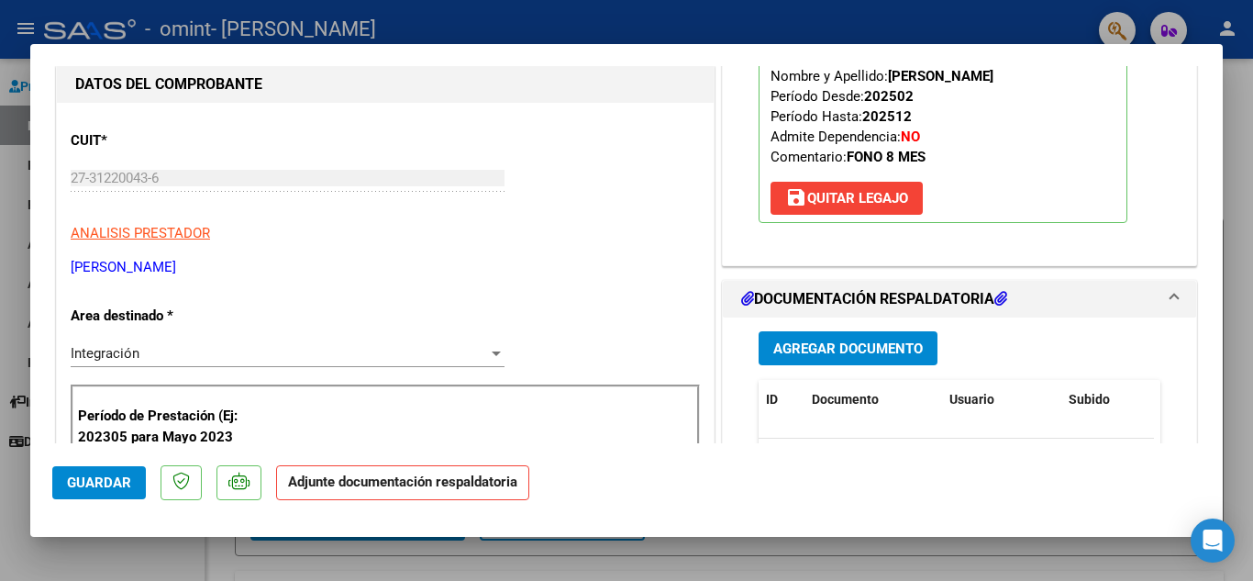
scroll to position [201, 0]
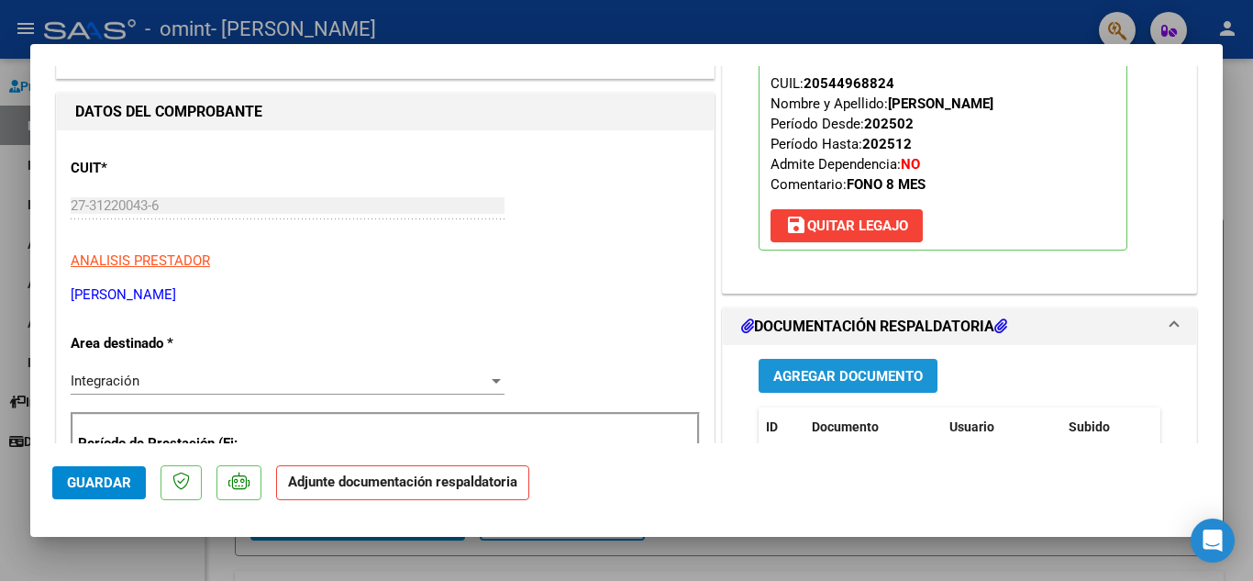
click at [866, 376] on span "Agregar Documento" at bounding box center [848, 376] width 150 height 17
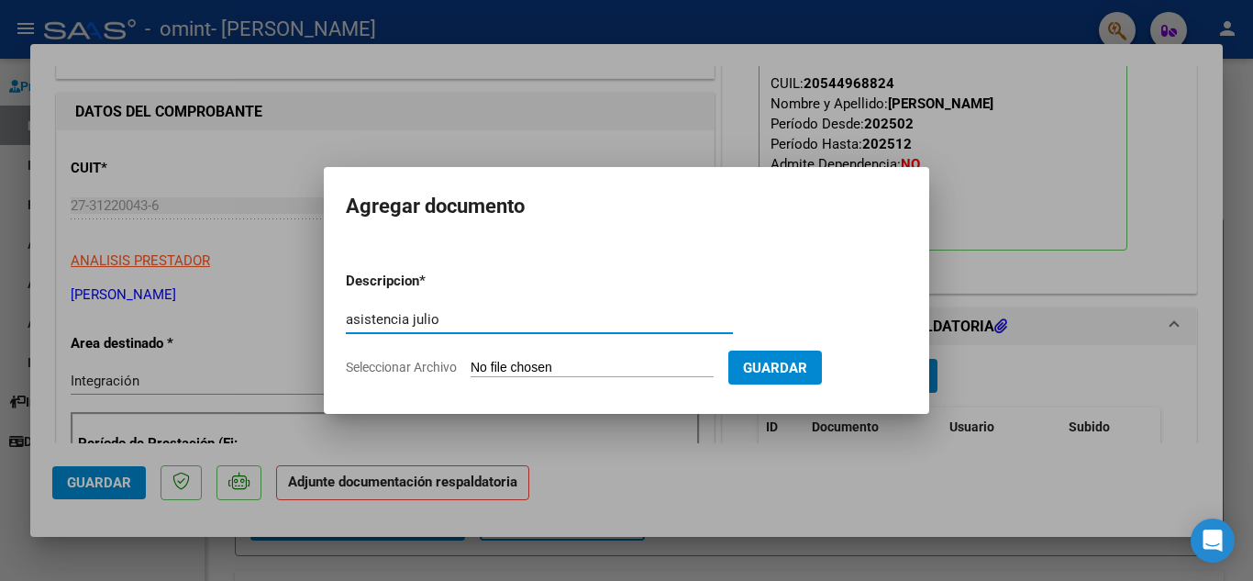
type input "asistencia julio"
click at [564, 367] on input "Seleccionar Archivo" at bounding box center [592, 368] width 243 height 17
type input "C:\fakepath\documentación respaldaría [PERSON_NAME].pdf"
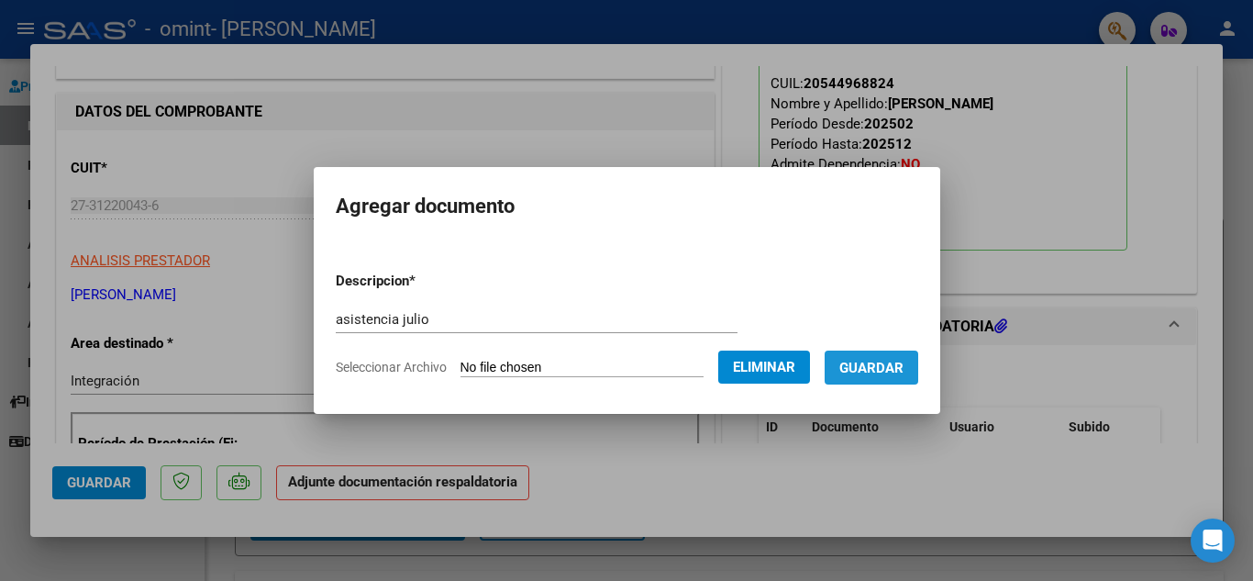
click at [900, 368] on span "Guardar" at bounding box center [871, 368] width 64 height 17
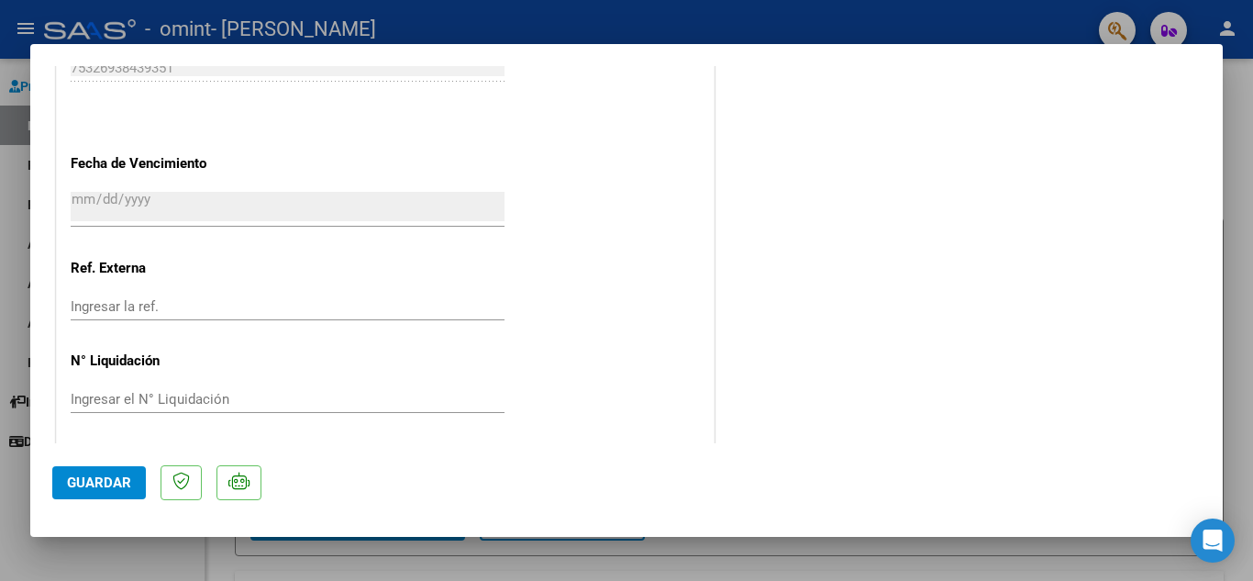
scroll to position [1265, 0]
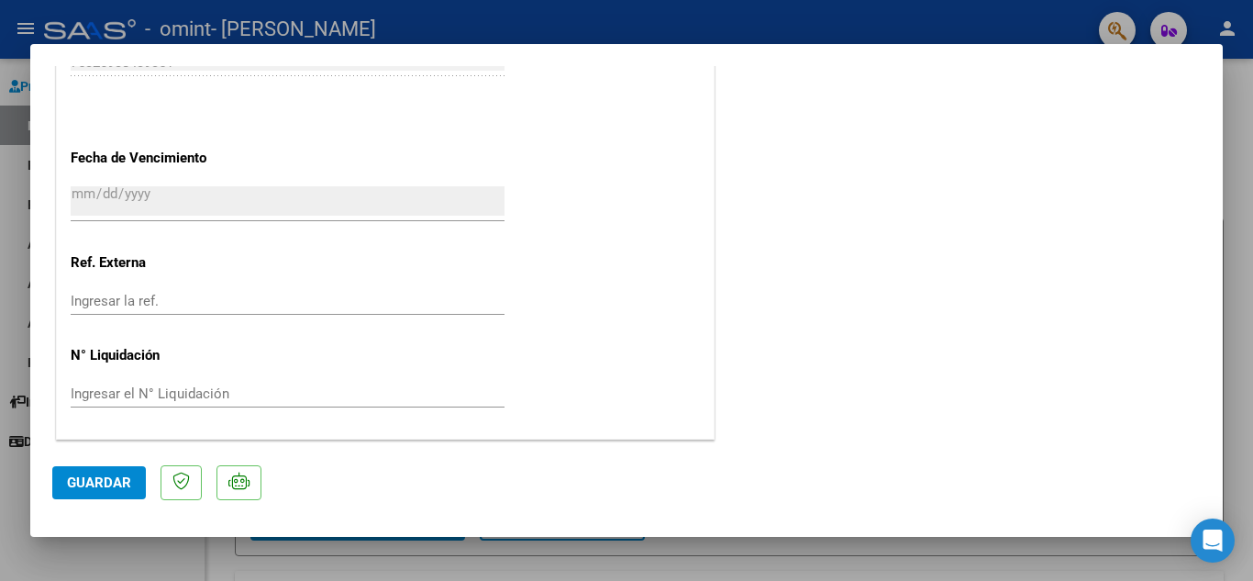
click at [1240, 192] on div at bounding box center [626, 290] width 1253 height 581
type input "$ 0,00"
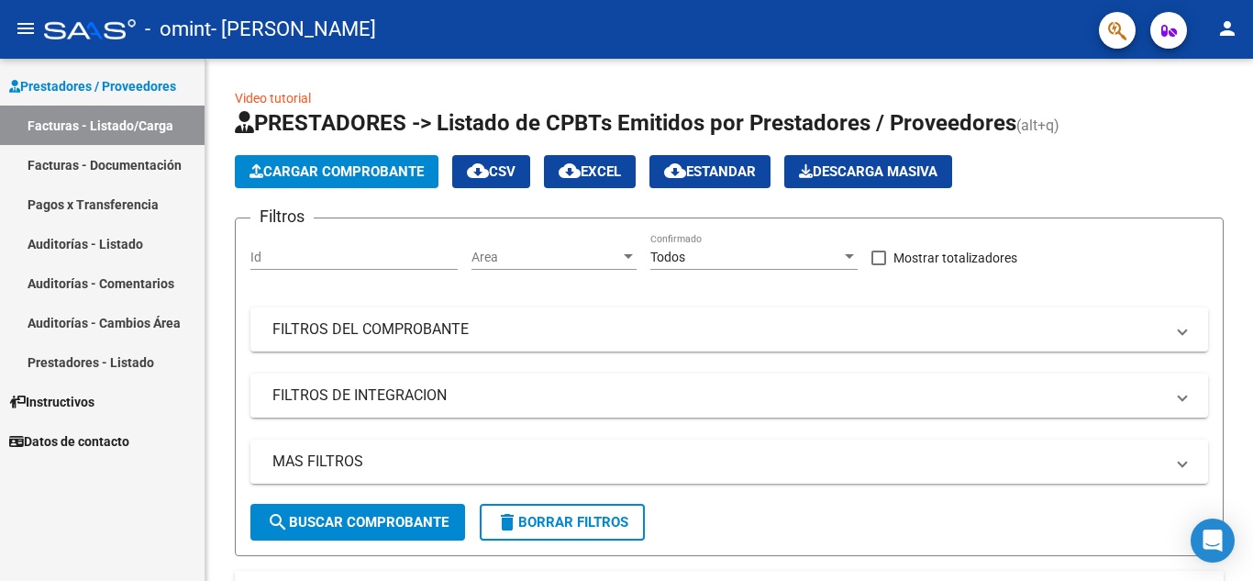
click at [143, 164] on link "Facturas - Documentación" at bounding box center [102, 164] width 205 height 39
